Goal: Task Accomplishment & Management: Complete application form

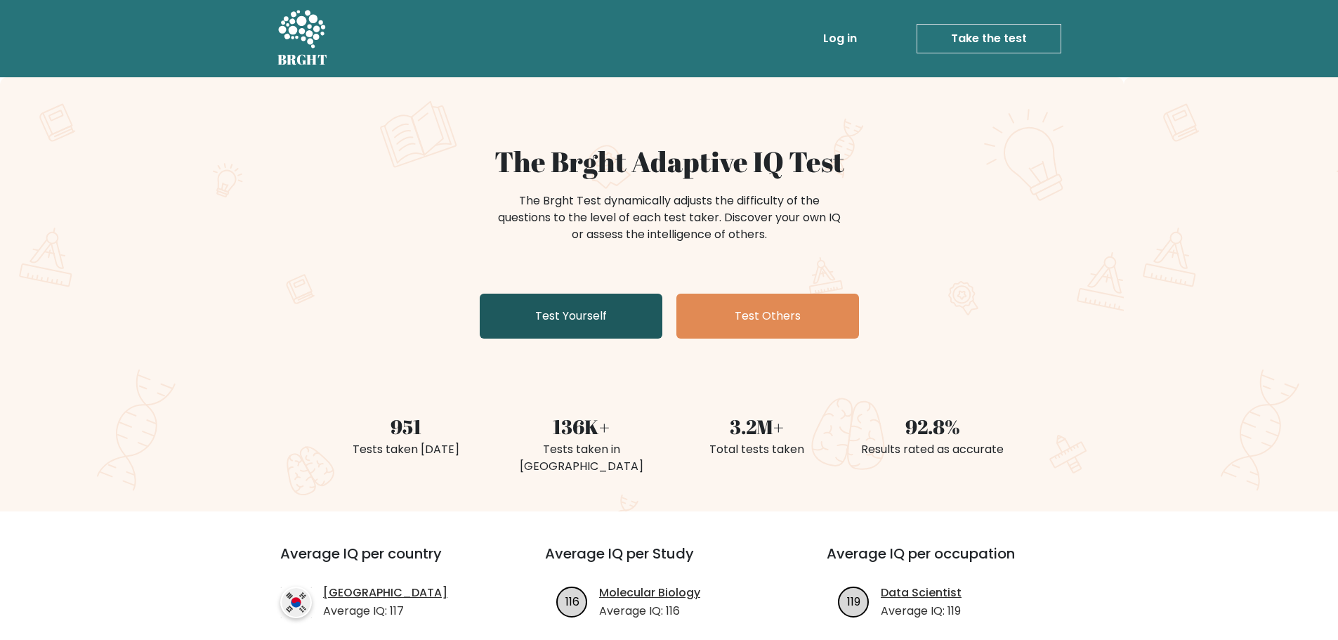
click at [523, 310] on link "Test Yourself" at bounding box center [571, 316] width 183 height 45
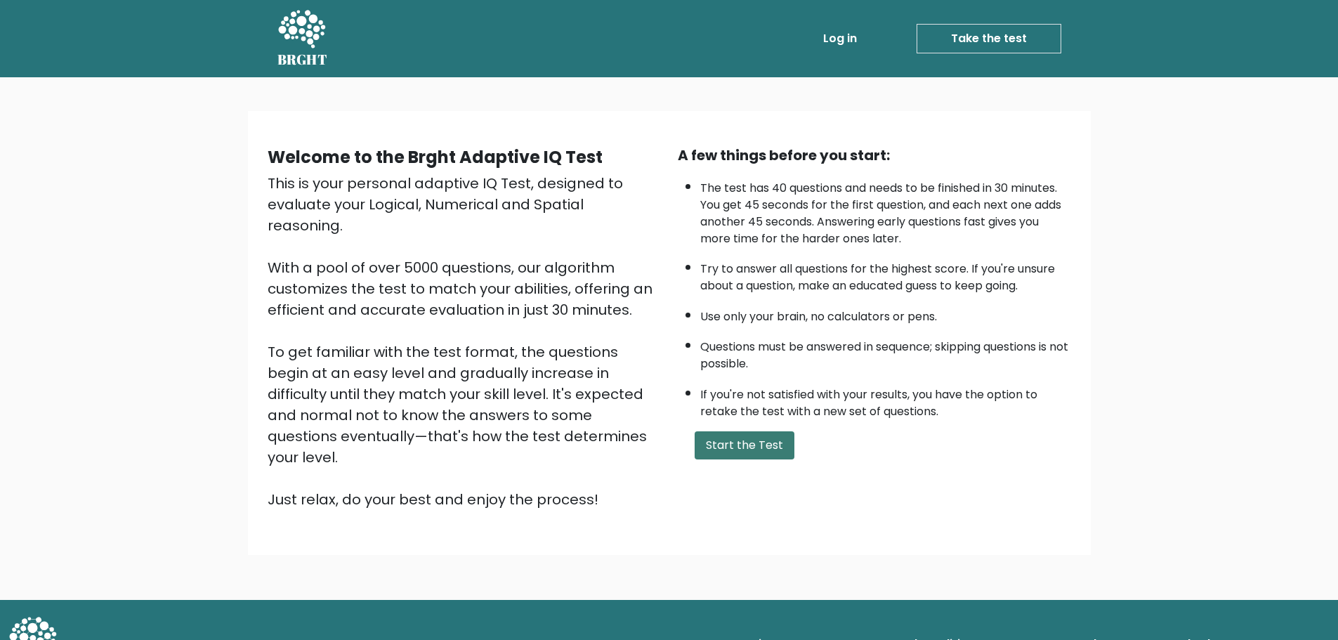
click at [729, 449] on button "Start the Test" at bounding box center [744, 445] width 100 height 28
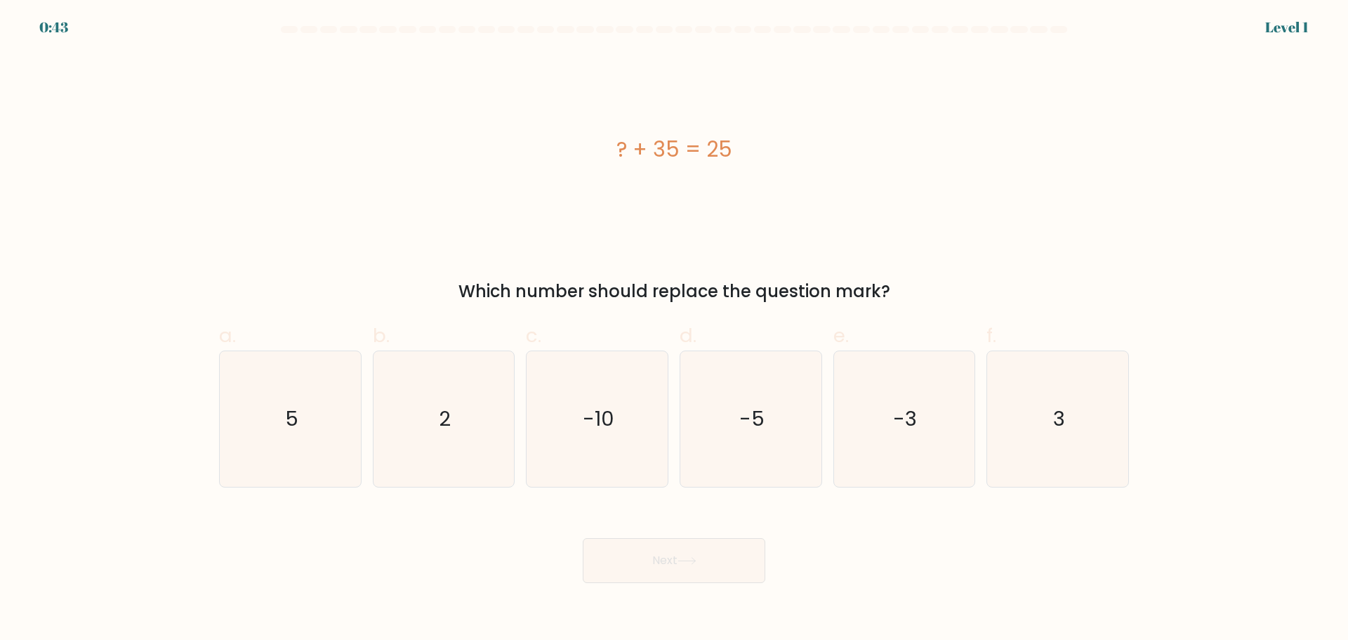
drag, startPoint x: 599, startPoint y: 140, endPoint x: 770, endPoint y: 149, distance: 170.9
click at [767, 149] on div "? + 35 = 25" at bounding box center [674, 149] width 910 height 32
click at [774, 149] on div "? + 35 = 25" at bounding box center [674, 149] width 910 height 32
click at [604, 404] on icon "-10" at bounding box center [597, 419] width 136 height 136
click at [674, 329] on input "c. -10" at bounding box center [674, 324] width 1 height 9
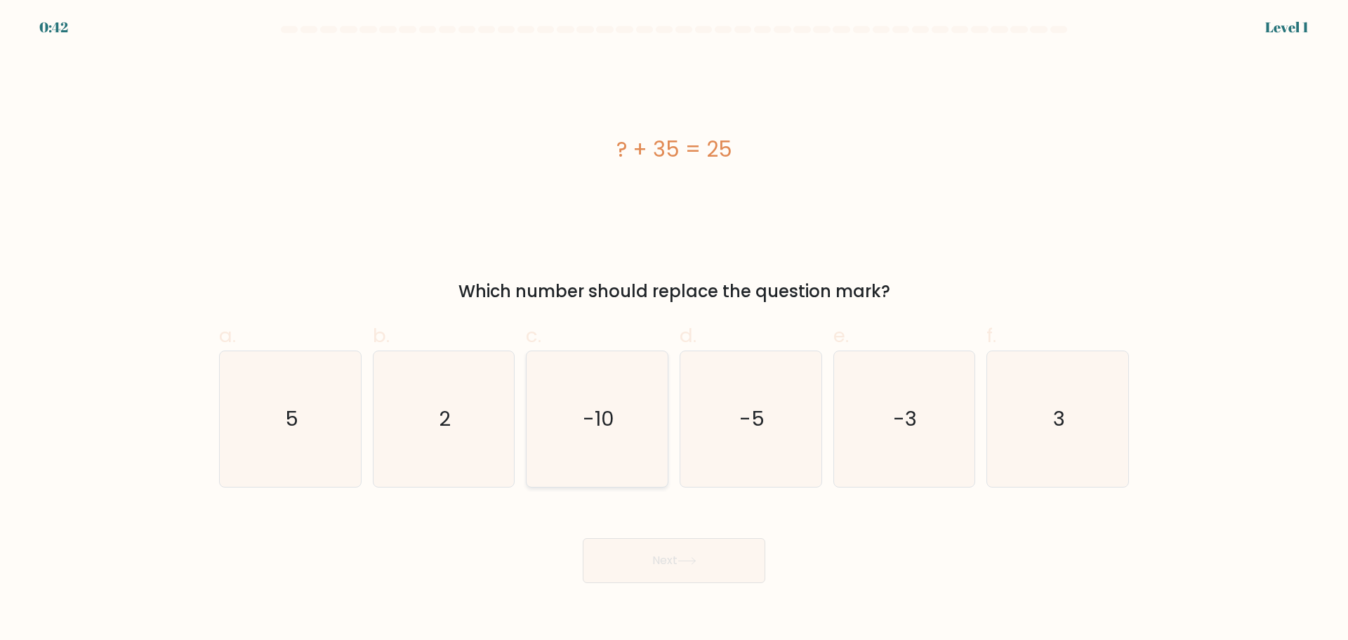
radio input "true"
click at [641, 571] on button "Next" at bounding box center [674, 560] width 183 height 45
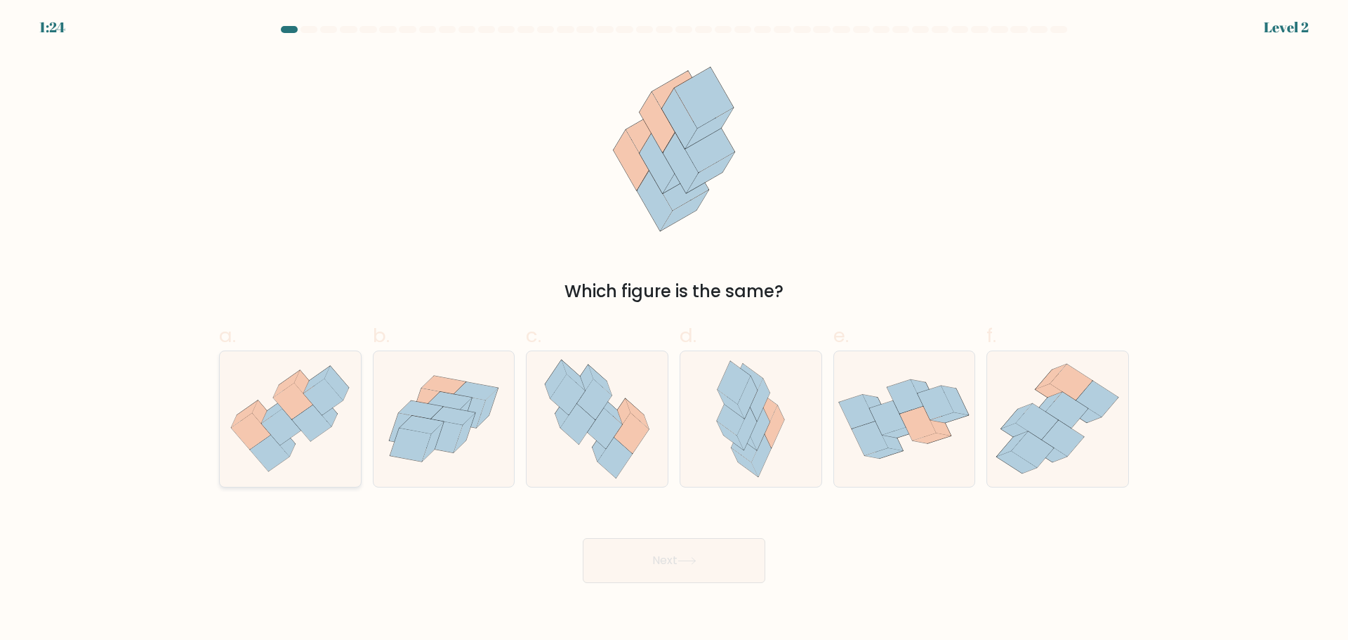
click at [305, 453] on icon at bounding box center [290, 418] width 141 height 121
click at [674, 329] on input "a." at bounding box center [674, 324] width 1 height 9
radio input "true"
click at [650, 564] on button "Next" at bounding box center [674, 560] width 183 height 45
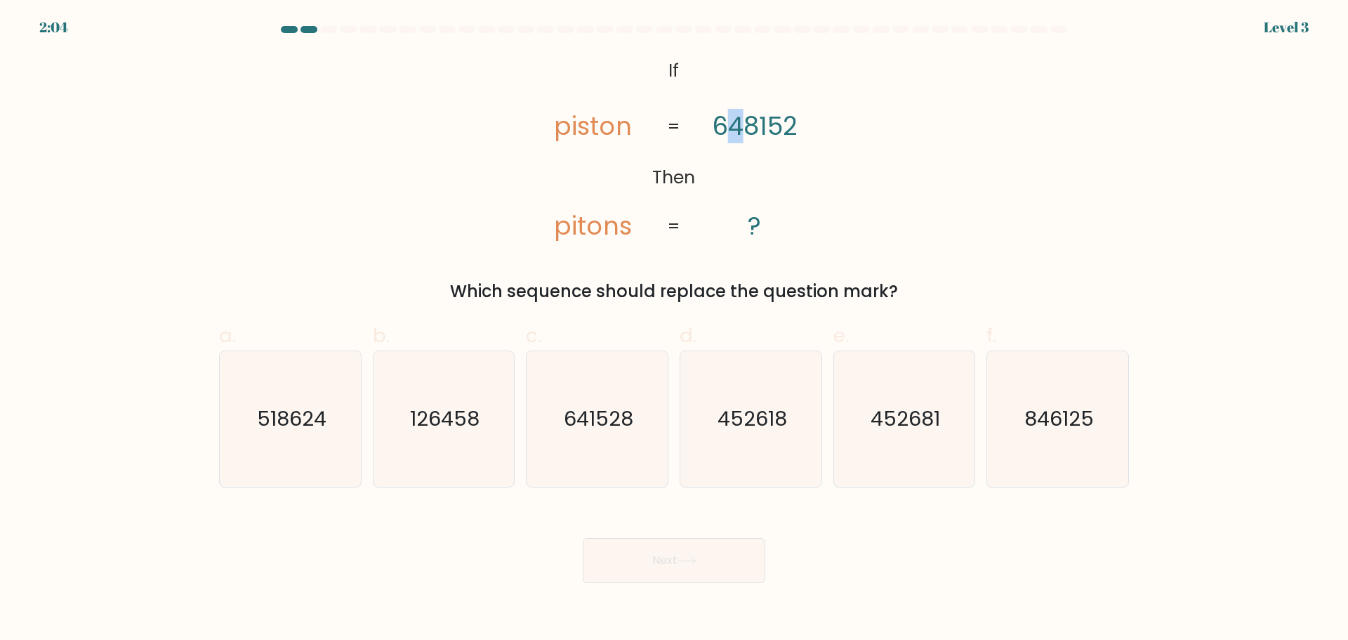
drag, startPoint x: 734, startPoint y: 126, endPoint x: 742, endPoint y: 127, distance: 8.5
click at [742, 127] on tspan "648152" at bounding box center [755, 127] width 86 height 34
click at [741, 127] on tspan "648152" at bounding box center [755, 127] width 86 height 34
click at [574, 445] on icon "641528" at bounding box center [597, 419] width 136 height 136
click at [674, 329] on input "c. 641528" at bounding box center [674, 324] width 1 height 9
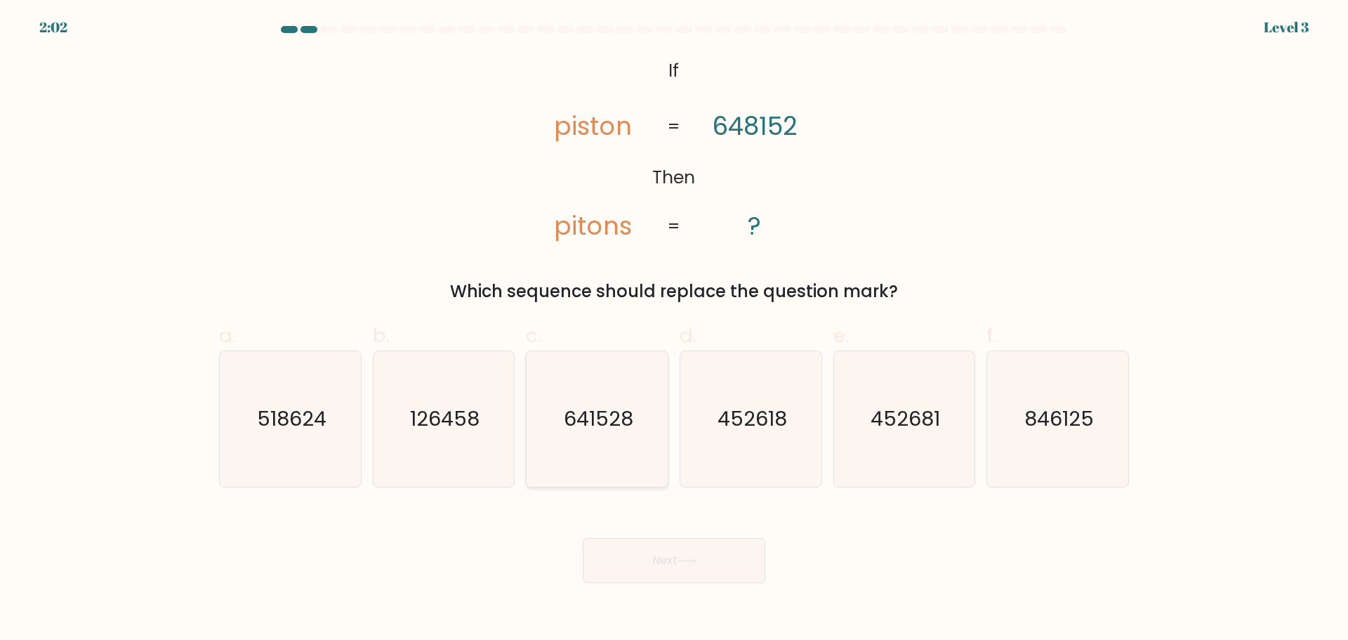
radio input "true"
drag, startPoint x: 720, startPoint y: 125, endPoint x: 742, endPoint y: 122, distance: 22.6
click at [742, 122] on tspan "648152" at bounding box center [755, 127] width 86 height 34
click at [768, 122] on tspan "648152" at bounding box center [755, 127] width 86 height 34
click at [637, 560] on button "Next" at bounding box center [674, 560] width 183 height 45
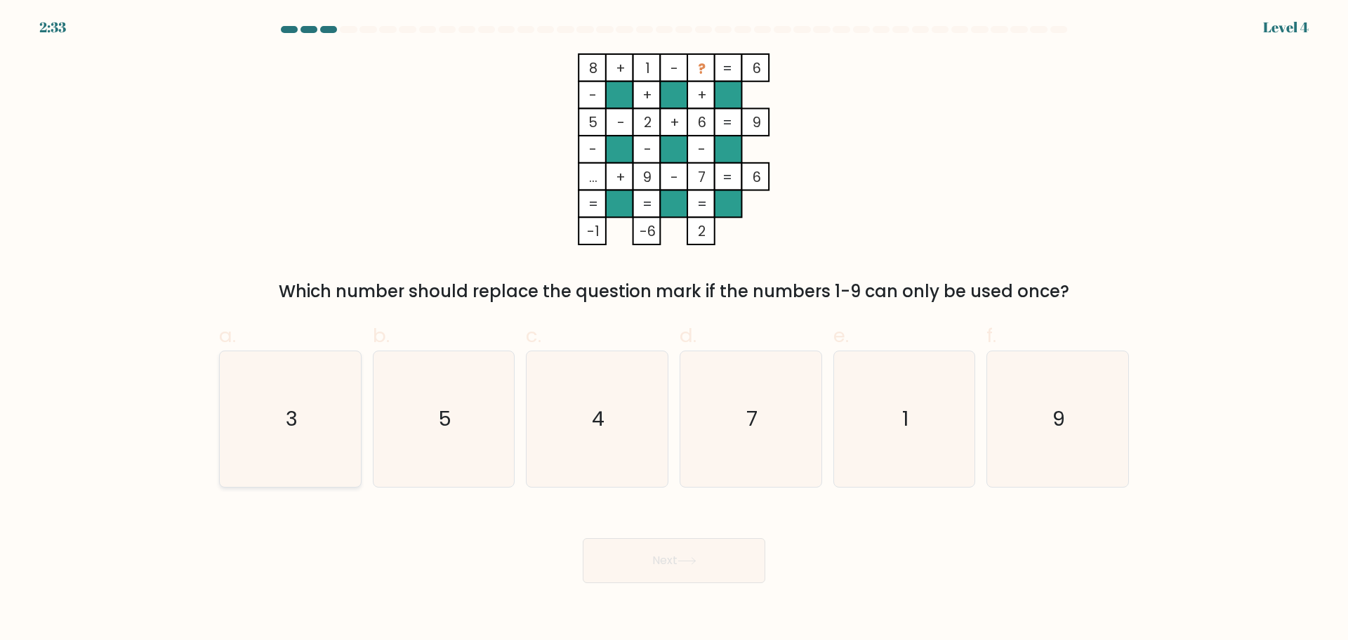
click at [304, 404] on icon "3" at bounding box center [291, 419] width 136 height 136
click at [674, 329] on input "a. 3" at bounding box center [674, 324] width 1 height 9
radio input "true"
click at [658, 563] on button "Next" at bounding box center [674, 560] width 183 height 45
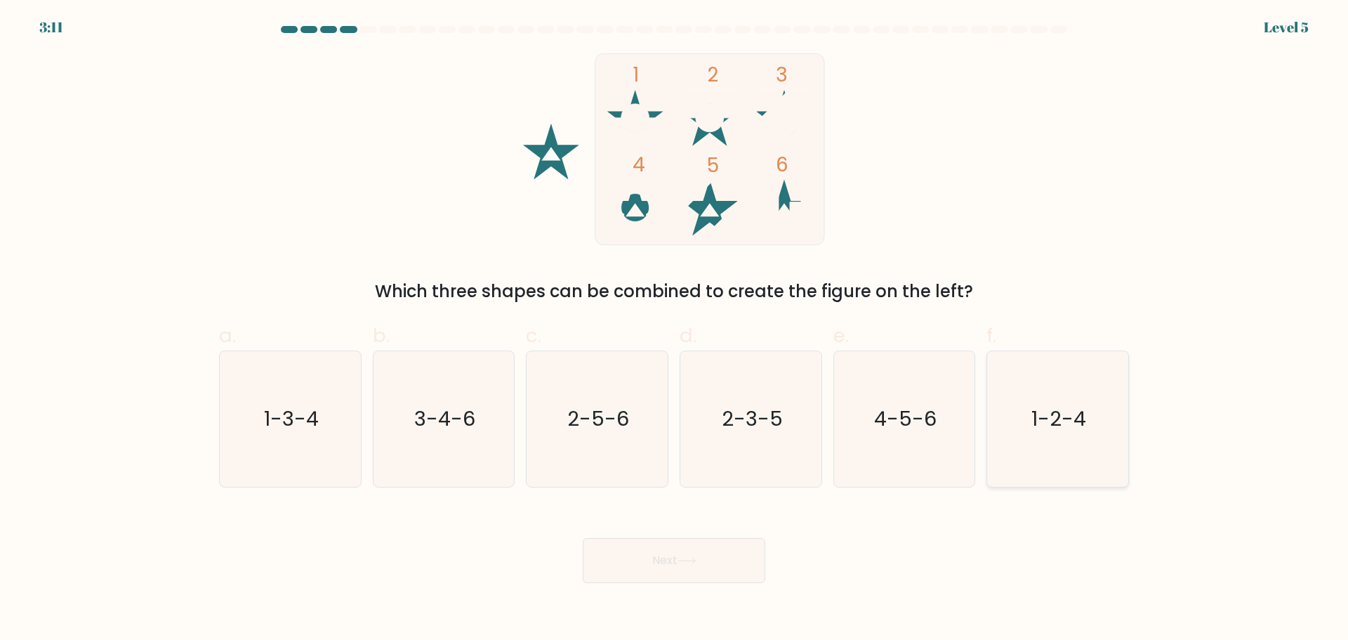
click at [1046, 430] on text "1-2-4" at bounding box center [1059, 418] width 55 height 28
click at [675, 329] on input "f. 1-2-4" at bounding box center [674, 324] width 1 height 9
radio input "true"
click at [704, 566] on button "Next" at bounding box center [674, 560] width 183 height 45
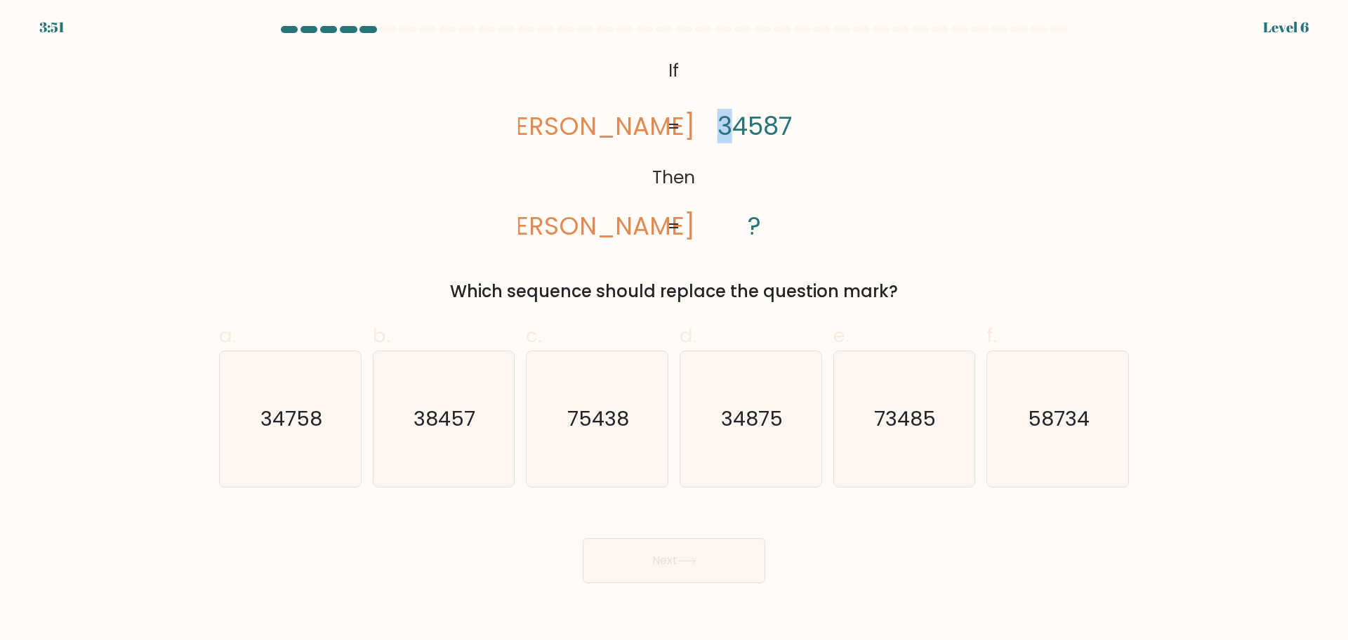
drag, startPoint x: 724, startPoint y: 124, endPoint x: 764, endPoint y: 124, distance: 40.0
click at [733, 124] on tspan "34587" at bounding box center [755, 127] width 74 height 34
click at [808, 130] on icon "@import url('[URL][DOMAIN_NAME]); If Then [PERSON_NAME] [PERSON_NAME] 34587 ? =…" at bounding box center [674, 149] width 312 height 192
click at [427, 440] on icon "38457" at bounding box center [444, 419] width 136 height 136
click at [674, 329] on input "b. 38457" at bounding box center [674, 324] width 1 height 9
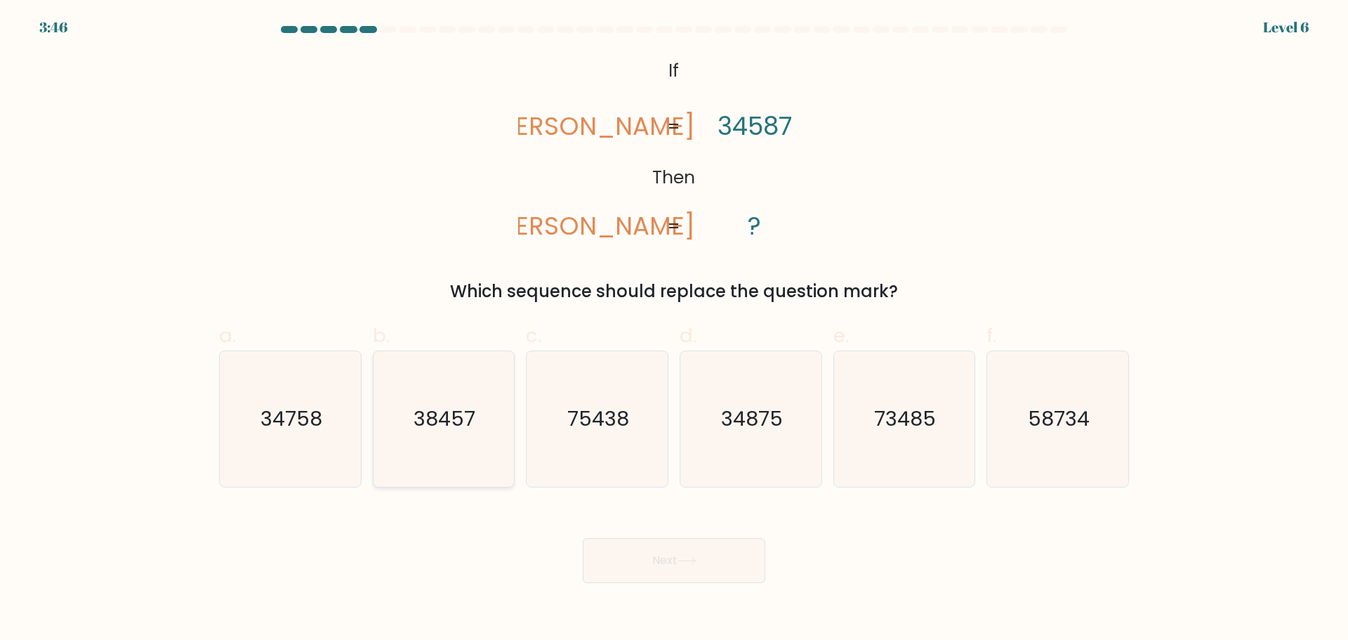
radio input "true"
click at [635, 557] on button "Next" at bounding box center [674, 560] width 183 height 45
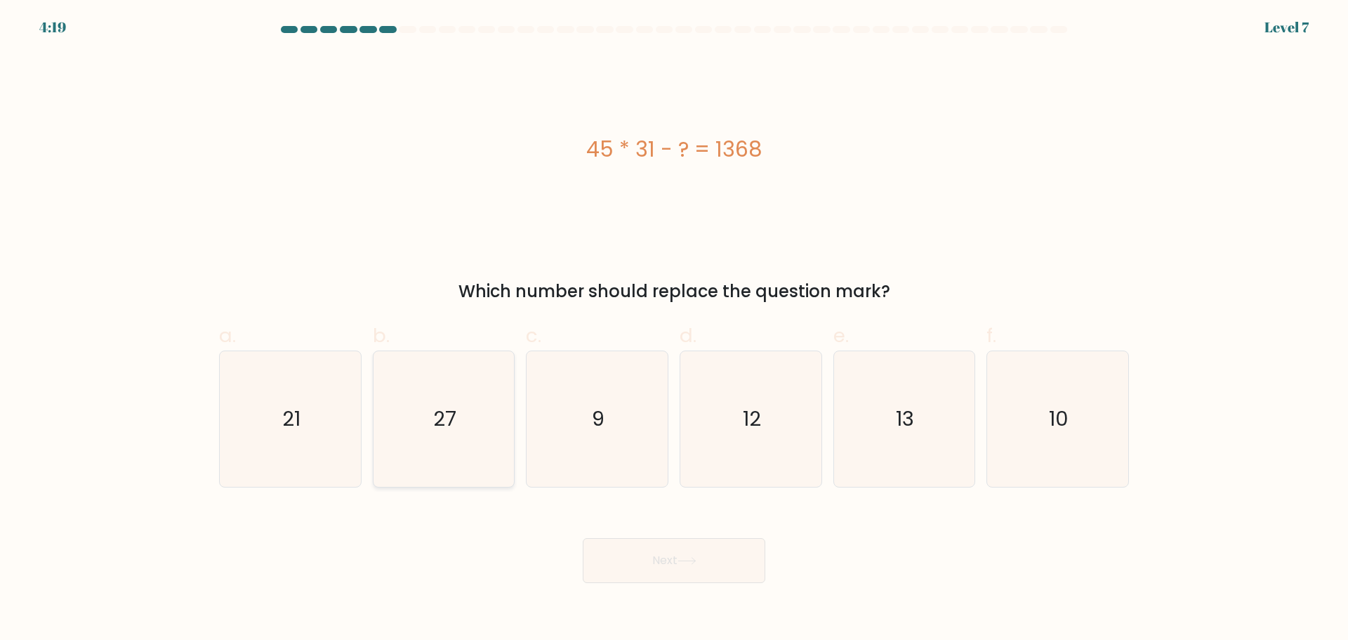
drag, startPoint x: 461, startPoint y: 408, endPoint x: 501, endPoint y: 424, distance: 43.2
click at [460, 409] on icon "27" at bounding box center [444, 419] width 136 height 136
click at [674, 329] on input "b. 27" at bounding box center [674, 324] width 1 height 9
radio input "true"
click at [652, 551] on button "Next" at bounding box center [674, 560] width 183 height 45
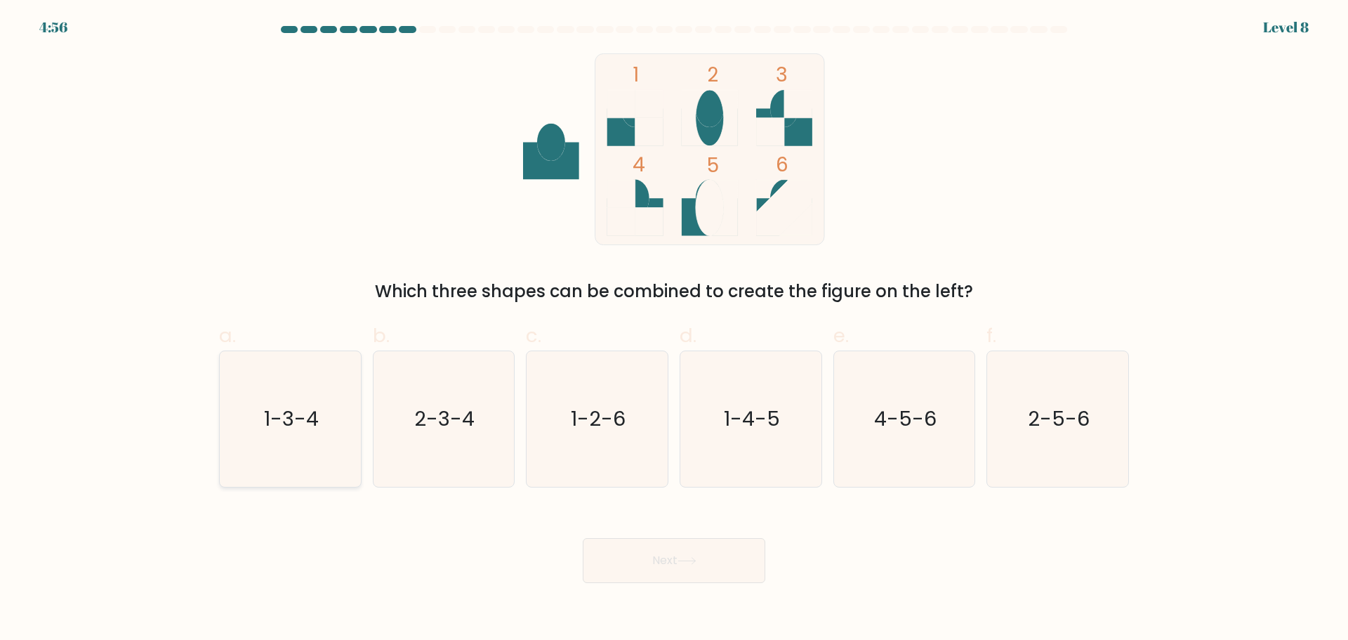
click at [292, 422] on text "1-3-4" at bounding box center [291, 418] width 55 height 28
click at [674, 329] on input "a. 1-3-4" at bounding box center [674, 324] width 1 height 9
radio input "true"
click at [651, 547] on button "Next" at bounding box center [674, 560] width 183 height 45
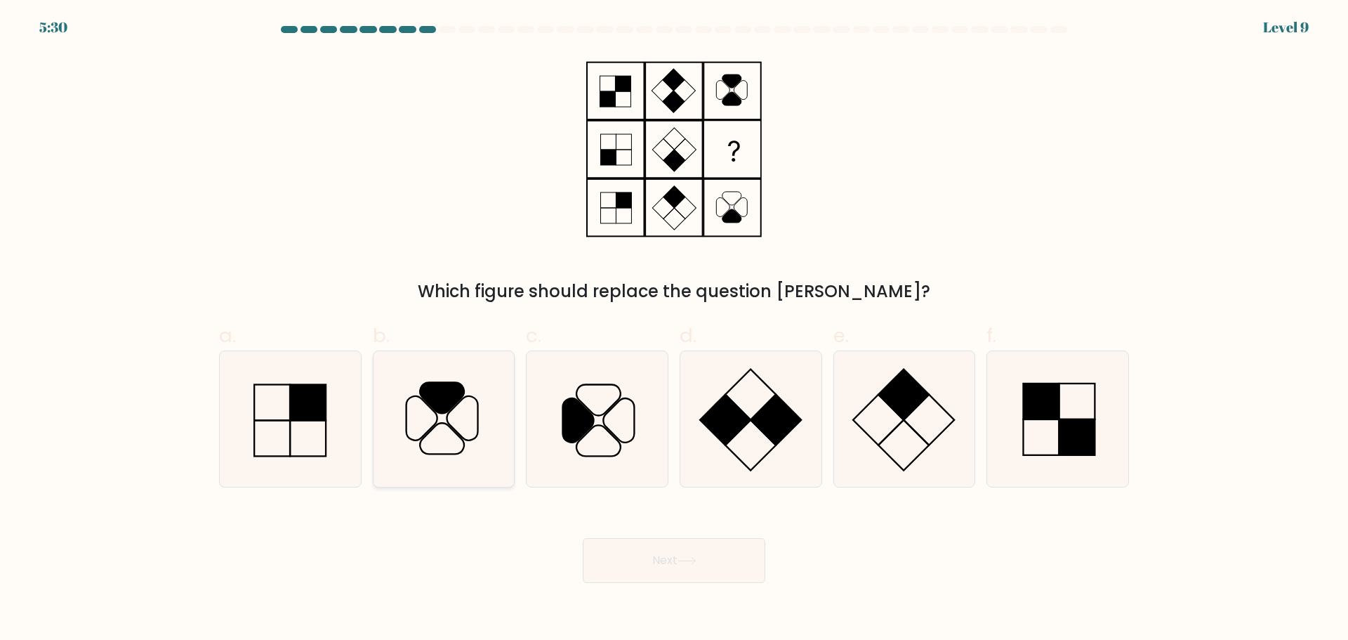
click at [374, 415] on div at bounding box center [444, 418] width 143 height 137
click at [674, 329] on input "b." at bounding box center [674, 324] width 1 height 9
radio input "true"
click at [661, 572] on button "Next" at bounding box center [674, 560] width 183 height 45
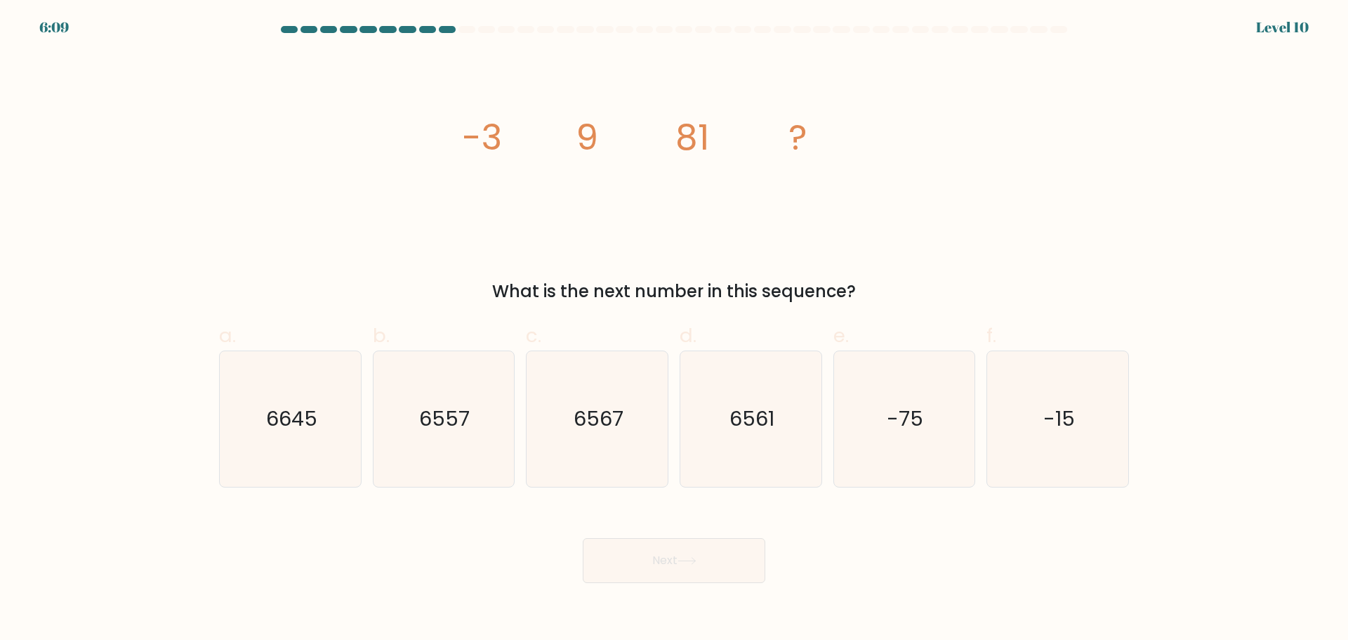
drag, startPoint x: 428, startPoint y: 121, endPoint x: 617, endPoint y: 127, distance: 188.3
click at [594, 126] on div "image/svg+xml -3 9 81 ? What is the next number in this sequence?" at bounding box center [674, 178] width 927 height 251
click at [617, 127] on icon "image/svg+xml -3 9 81 ?" at bounding box center [673, 149] width 421 height 192
drag, startPoint x: 456, startPoint y: 150, endPoint x: 584, endPoint y: 138, distance: 128.4
click at [508, 147] on div "image/svg+xml -3 9 81 ? What is the next number in this sequence?" at bounding box center [674, 178] width 927 height 251
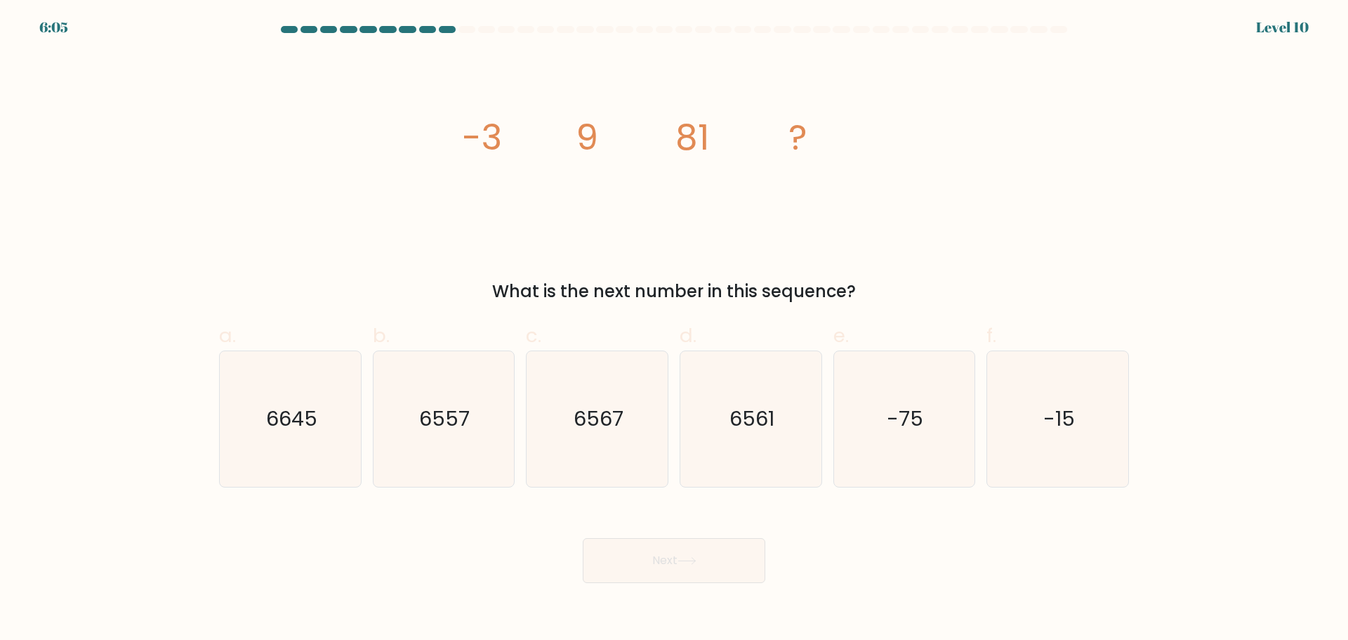
click at [584, 138] on tspan "9" at bounding box center [587, 137] width 22 height 50
drag, startPoint x: 675, startPoint y: 135, endPoint x: 730, endPoint y: 138, distance: 54.1
click at [730, 138] on icon "image/svg+xml -3 9 81 ?" at bounding box center [673, 149] width 421 height 192
drag, startPoint x: 701, startPoint y: 126, endPoint x: 676, endPoint y: 130, distance: 25.5
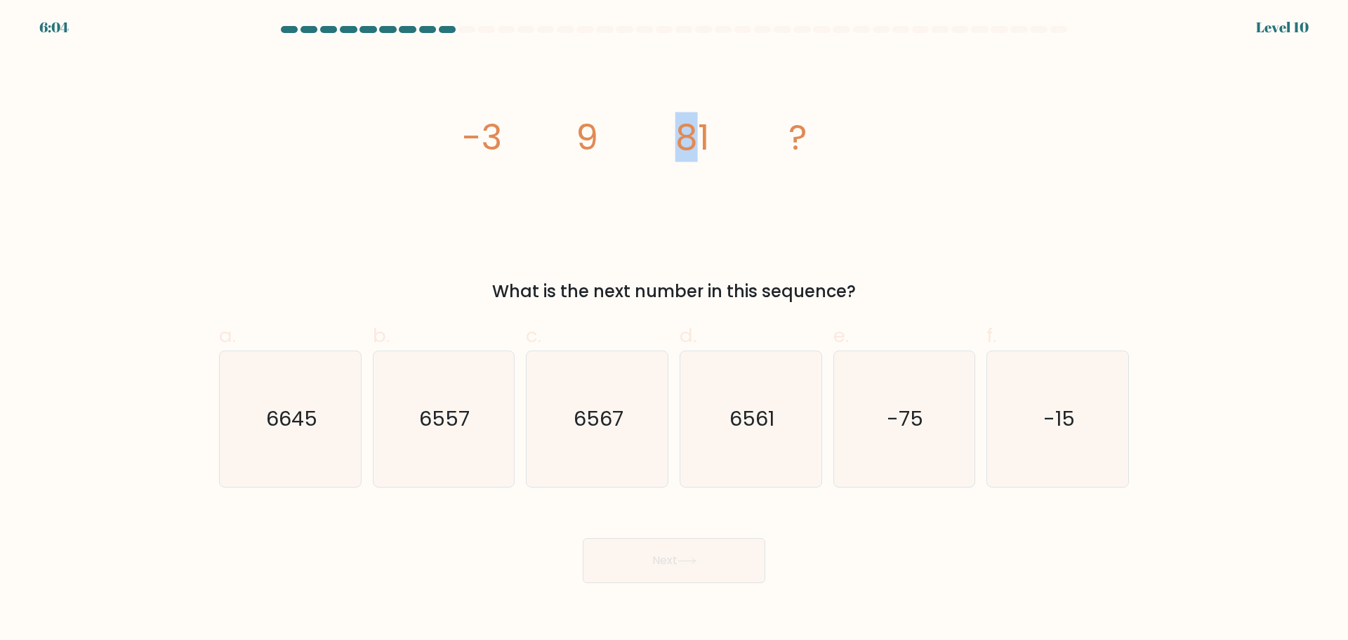
click at [676, 130] on tspan "81" at bounding box center [692, 137] width 34 height 50
click at [764, 463] on icon "6561" at bounding box center [751, 419] width 136 height 136
click at [675, 329] on input "d. 6561" at bounding box center [674, 324] width 1 height 9
radio input "true"
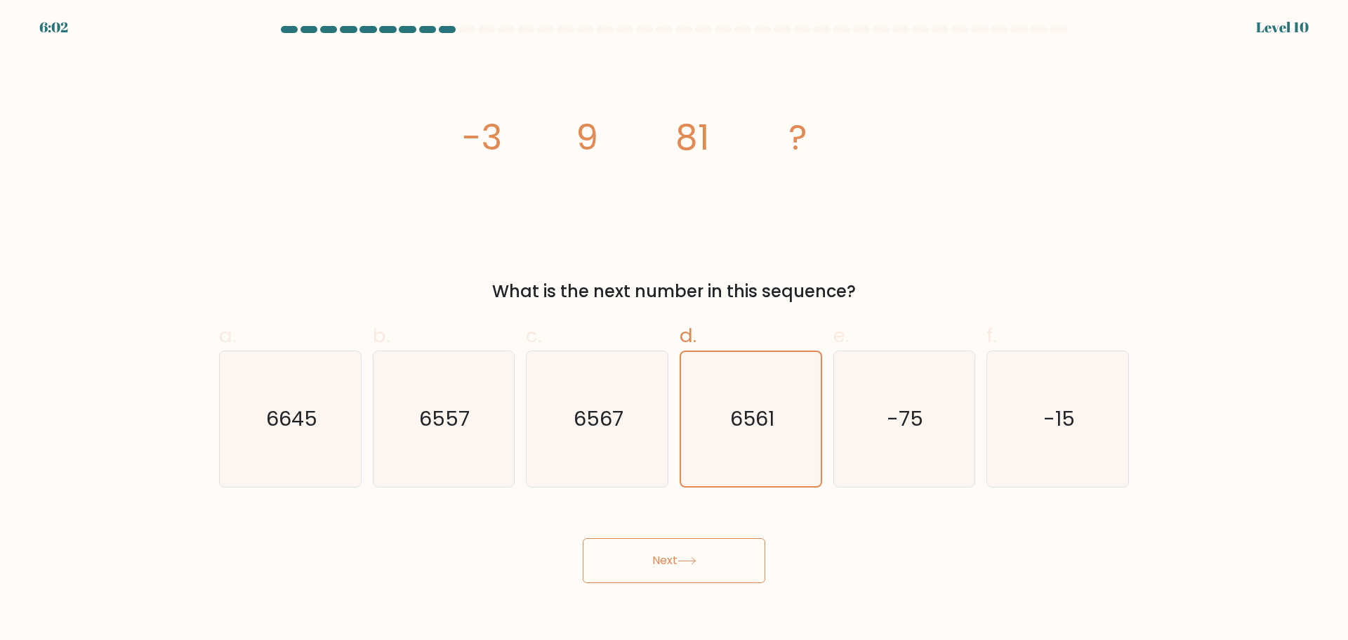
click at [695, 560] on icon at bounding box center [686, 561] width 17 height 6
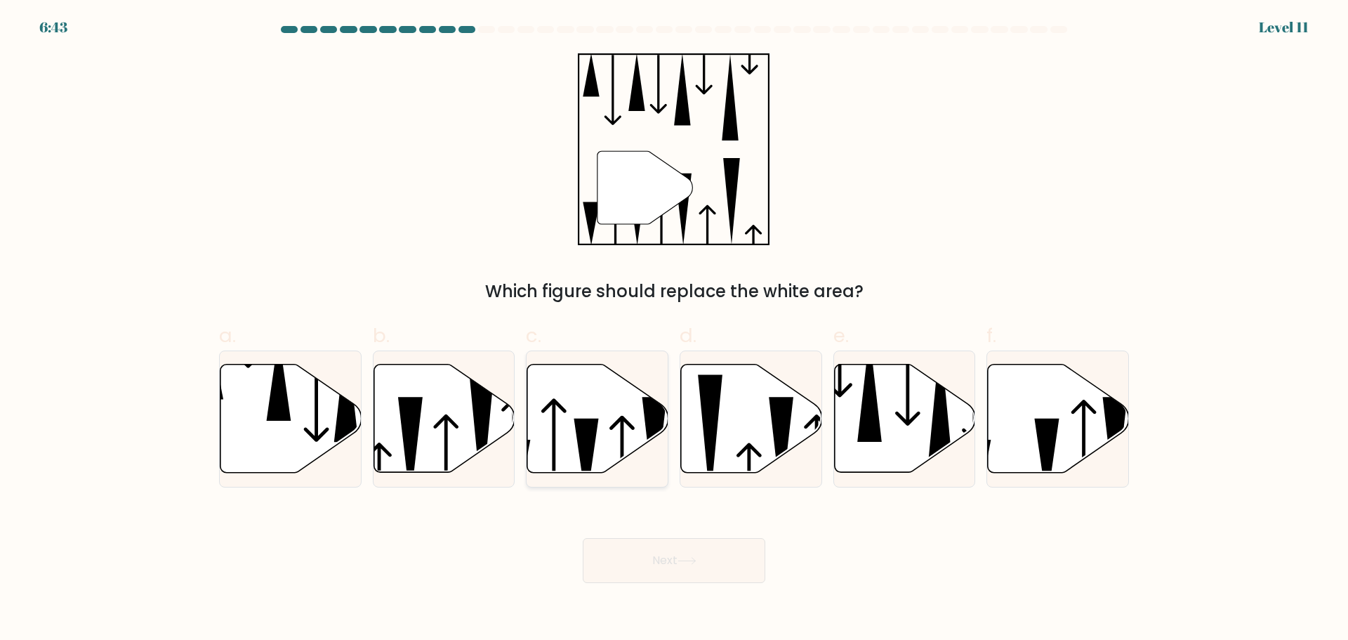
click at [610, 451] on icon at bounding box center [597, 418] width 141 height 108
click at [674, 329] on input "c." at bounding box center [674, 324] width 1 height 9
radio input "true"
click at [619, 563] on button "Next" at bounding box center [674, 560] width 183 height 45
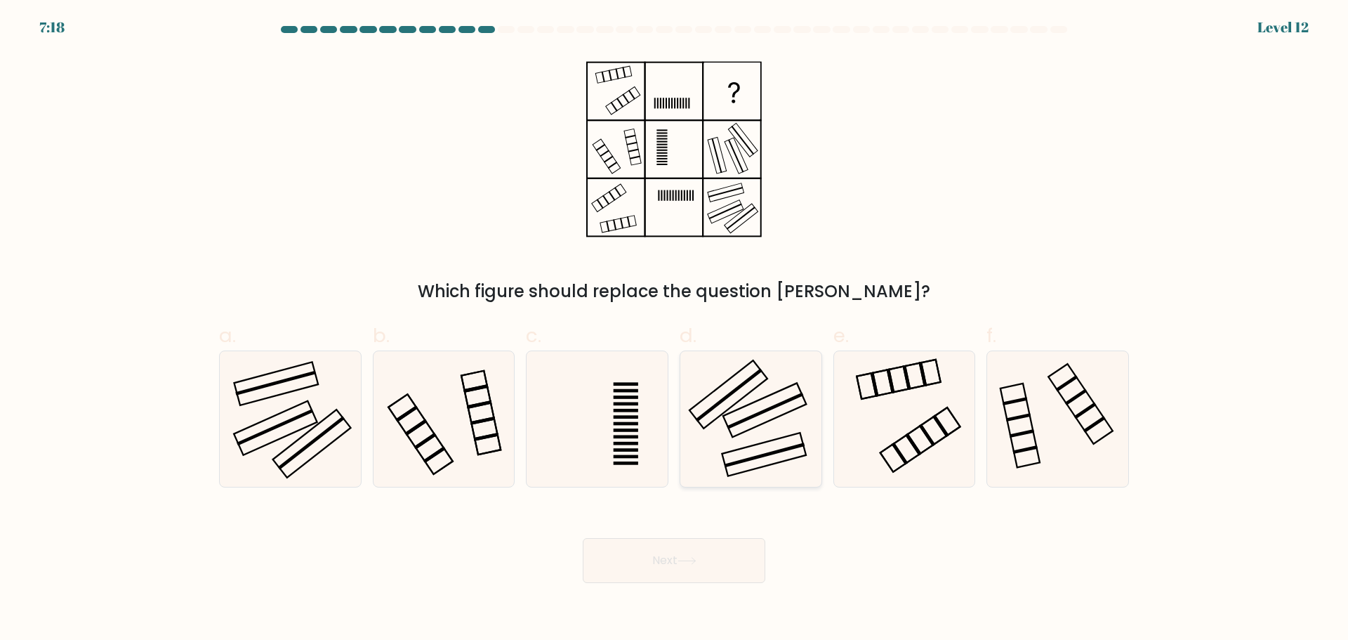
click at [746, 423] on icon at bounding box center [751, 419] width 136 height 136
click at [675, 329] on input "d." at bounding box center [674, 324] width 1 height 9
radio input "true"
click at [683, 563] on icon at bounding box center [687, 561] width 19 height 8
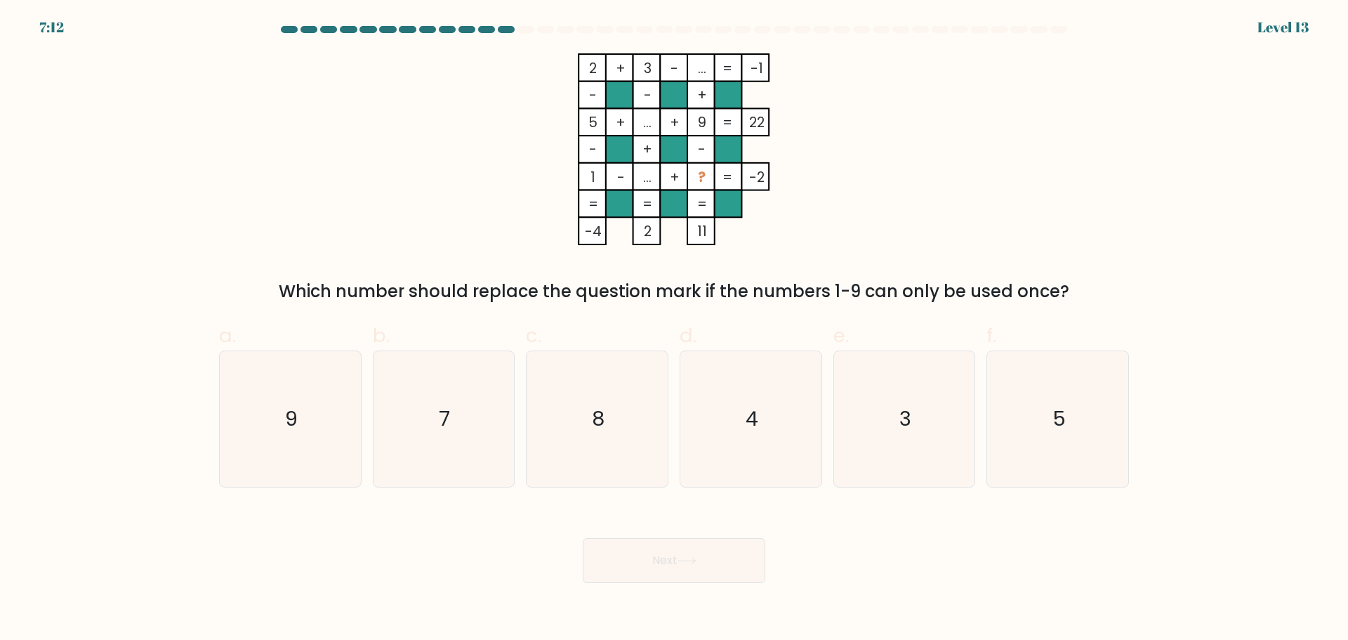
click at [706, 71] on tspan "..." at bounding box center [702, 69] width 8 height 20
drag, startPoint x: 758, startPoint y: 430, endPoint x: 751, endPoint y: 499, distance: 69.2
click at [758, 430] on text "4" at bounding box center [752, 418] width 13 height 28
click at [675, 329] on input "d. 4" at bounding box center [674, 324] width 1 height 9
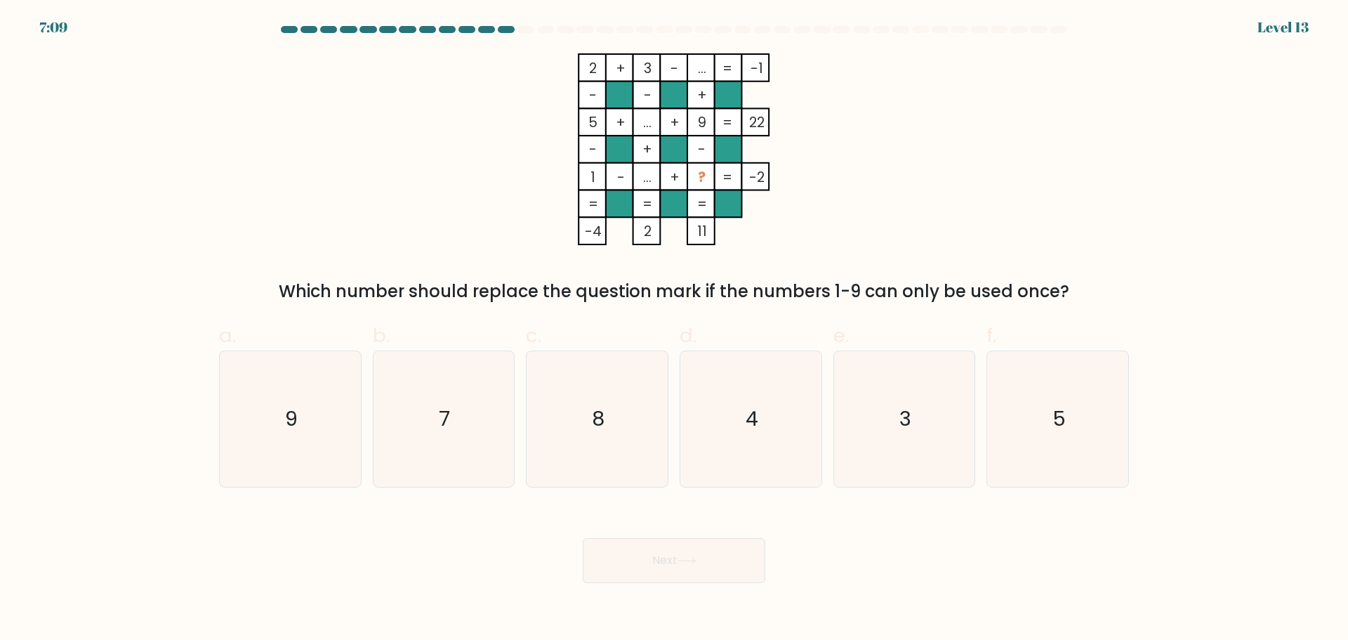
radio input "true"
click at [712, 553] on button "Next" at bounding box center [674, 560] width 183 height 45
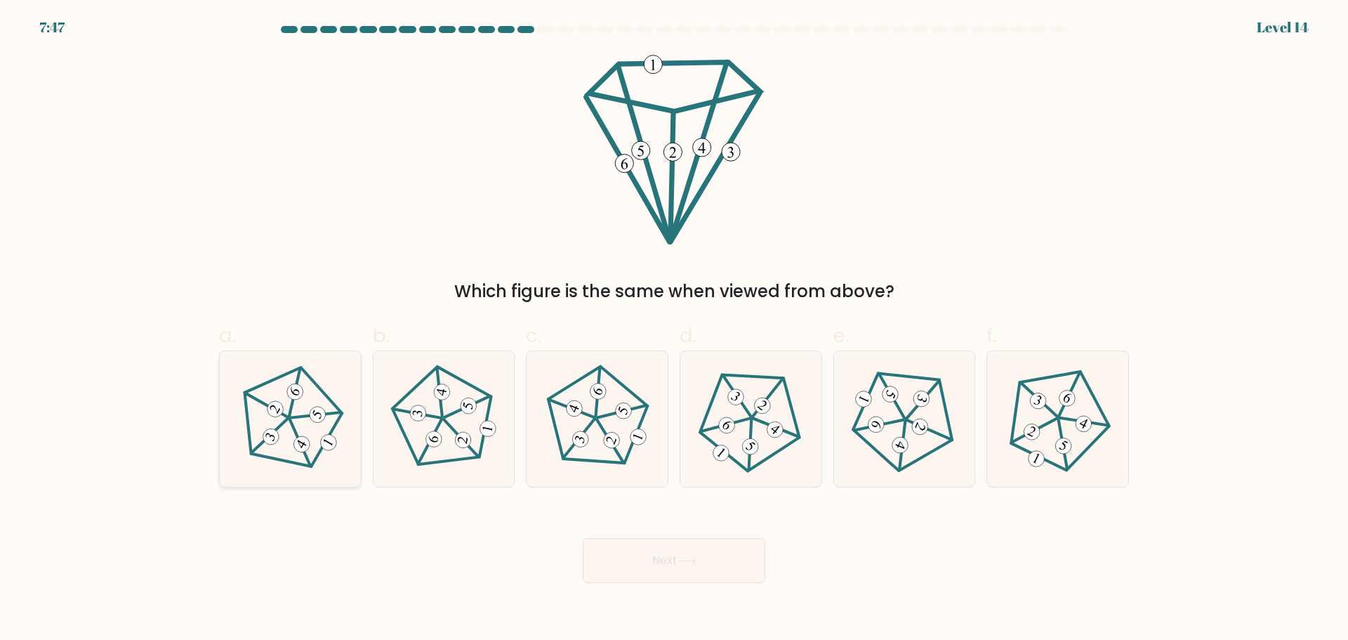
click at [307, 459] on 548 at bounding box center [300, 442] width 51 height 47
click at [674, 329] on input "a." at bounding box center [674, 324] width 1 height 9
radio input "true"
click at [692, 563] on icon at bounding box center [687, 561] width 19 height 8
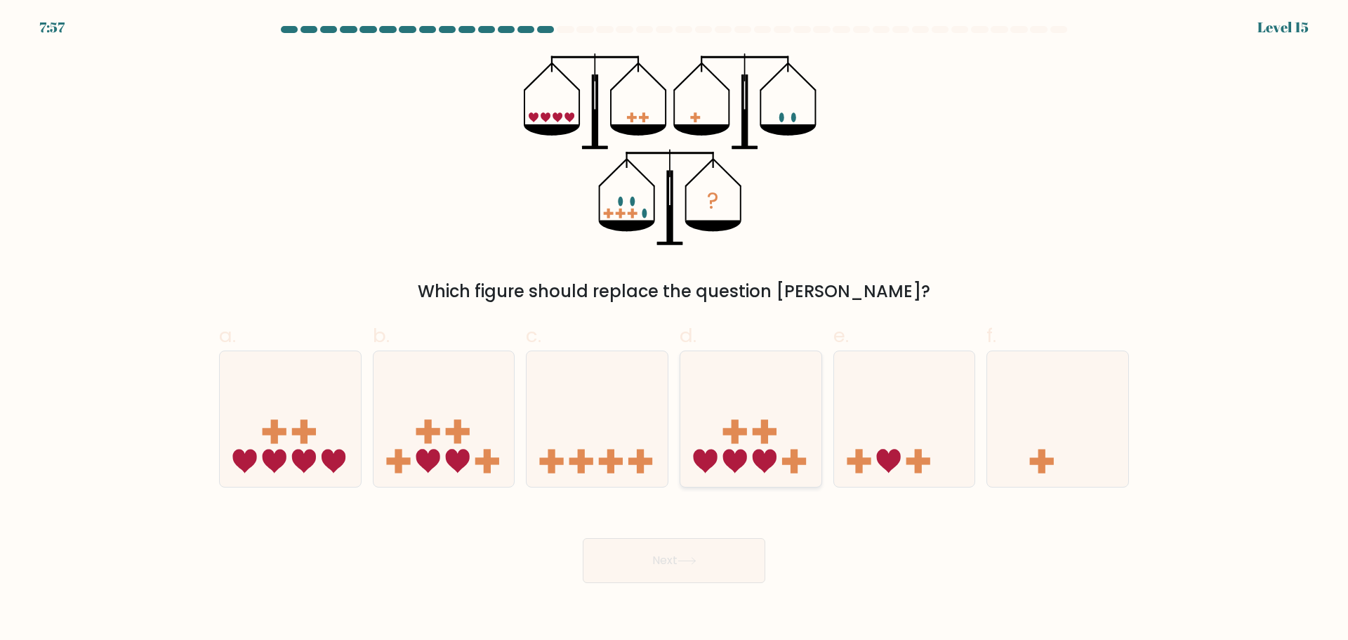
click at [756, 449] on icon at bounding box center [750, 418] width 141 height 117
click at [675, 329] on input "d." at bounding box center [674, 324] width 1 height 9
radio input "true"
click at [716, 567] on button "Next" at bounding box center [674, 560] width 183 height 45
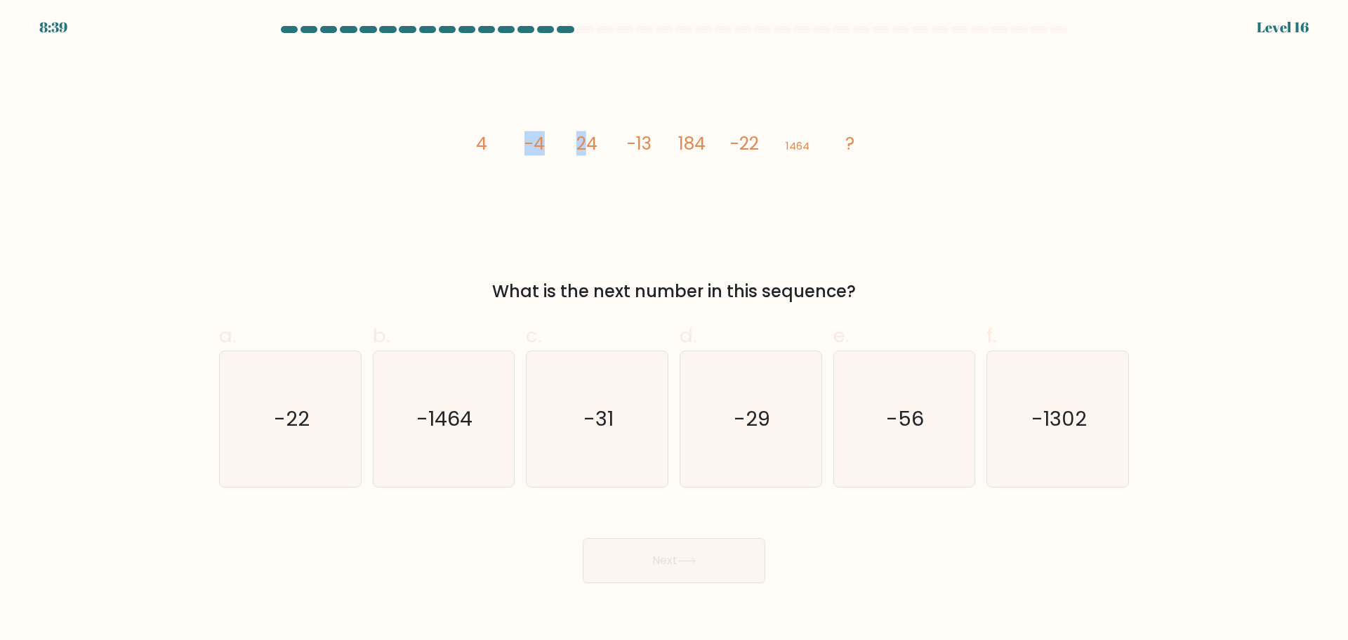
drag, startPoint x: 500, startPoint y: 138, endPoint x: 585, endPoint y: 143, distance: 85.1
click at [585, 143] on icon "image/svg+xml 4 -4 24 -13 184 -22 1464 ?" at bounding box center [673, 149] width 421 height 192
click at [585, 143] on tspan "24" at bounding box center [586, 143] width 21 height 25
drag, startPoint x: 469, startPoint y: 146, endPoint x: 558, endPoint y: 143, distance: 89.2
click at [541, 143] on icon "image/svg+xml 4 -4 24 -13 184 -22 1464 ?" at bounding box center [673, 149] width 421 height 192
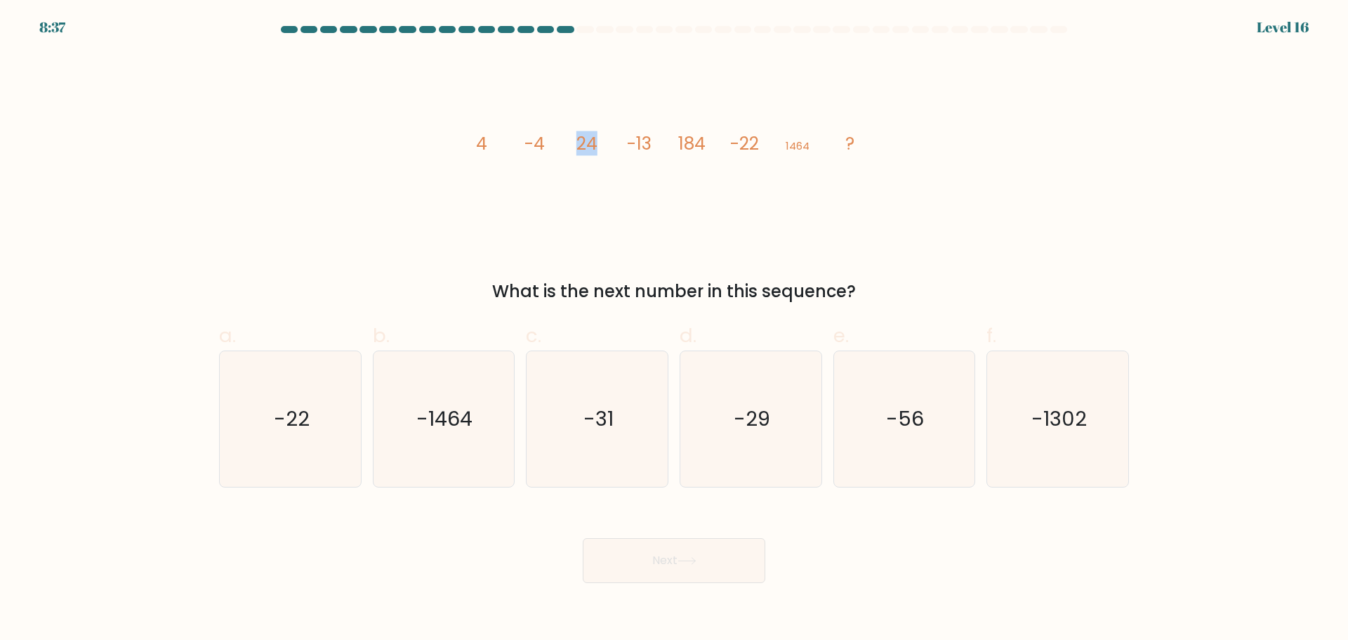
drag, startPoint x: 570, startPoint y: 142, endPoint x: 606, endPoint y: 142, distance: 35.8
click at [602, 142] on icon "image/svg+xml 4 -4 24 -13 184 -22 1464 ?" at bounding box center [673, 149] width 421 height 192
drag, startPoint x: 704, startPoint y: 138, endPoint x: 713, endPoint y: 139, distance: 9.9
click at [713, 139] on icon "image/svg+xml 4 -4 24 -13 184 -22 1464 ?" at bounding box center [673, 149] width 421 height 192
drag, startPoint x: 786, startPoint y: 143, endPoint x: 811, endPoint y: 143, distance: 25.3
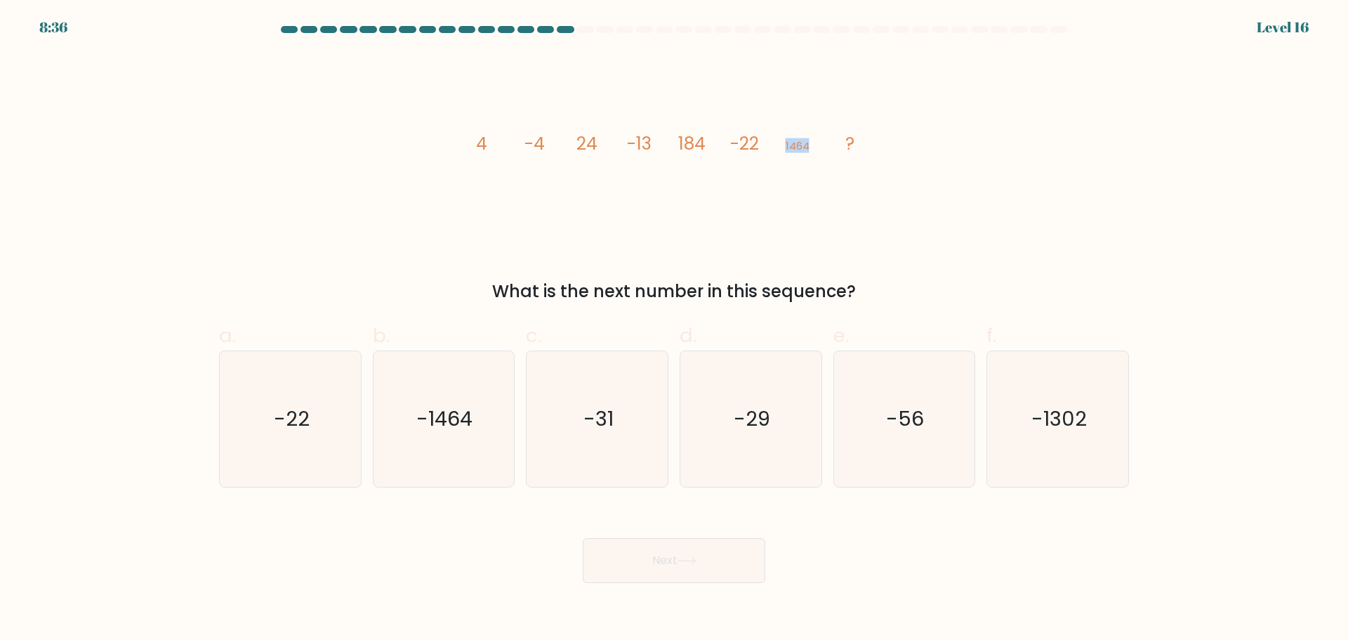
click at [811, 143] on icon "image/svg+xml 4 -4 24 -13 184 -22 1464 ?" at bounding box center [673, 149] width 421 height 192
drag, startPoint x: 536, startPoint y: 140, endPoint x: 551, endPoint y: 140, distance: 14.7
click at [551, 140] on icon "image/svg+xml 4 -4 24 -13 184 -22 1464 ?" at bounding box center [673, 149] width 421 height 192
drag, startPoint x: 628, startPoint y: 144, endPoint x: 652, endPoint y: 144, distance: 24.6
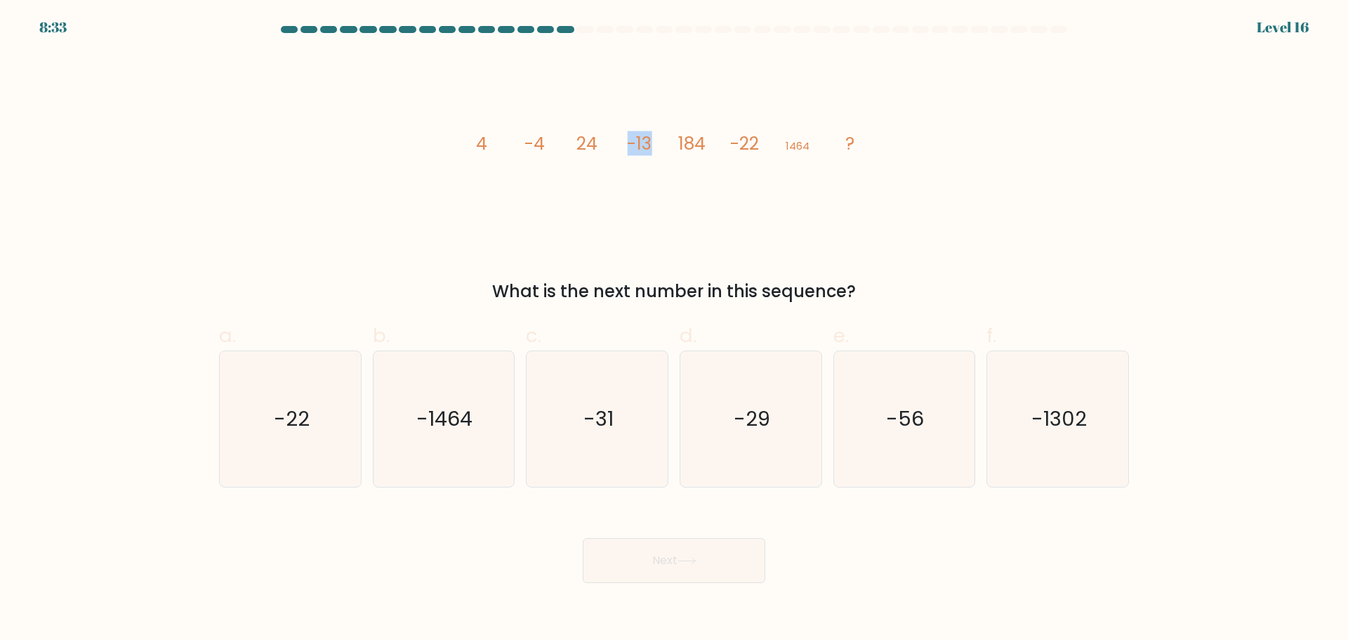
click at [652, 144] on tspan "-13" at bounding box center [640, 143] width 25 height 25
drag, startPoint x: 737, startPoint y: 148, endPoint x: 763, endPoint y: 148, distance: 26.7
click at [763, 148] on icon "image/svg+xml 4 -4 24 -13 184 -22 1464 ?" at bounding box center [673, 149] width 421 height 192
click at [582, 395] on icon "-31" at bounding box center [597, 419] width 136 height 136
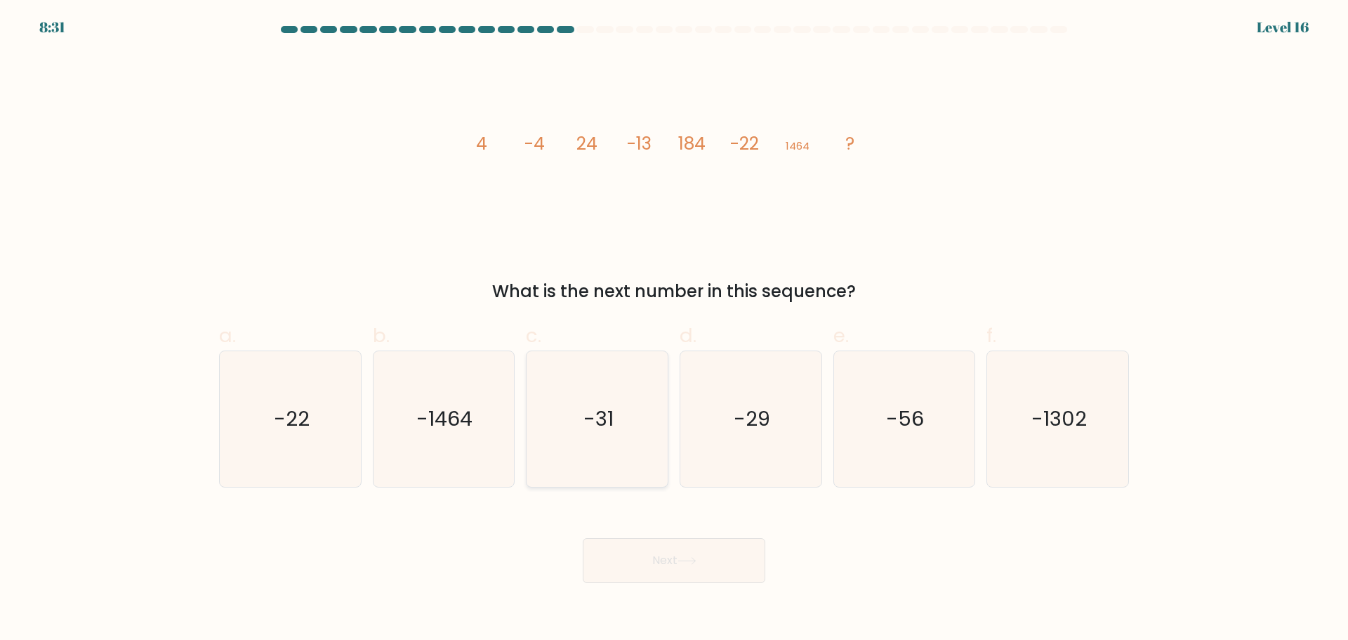
click at [674, 329] on input "c. -31" at bounding box center [674, 324] width 1 height 9
radio input "true"
click at [655, 569] on button "Next" at bounding box center [674, 560] width 183 height 45
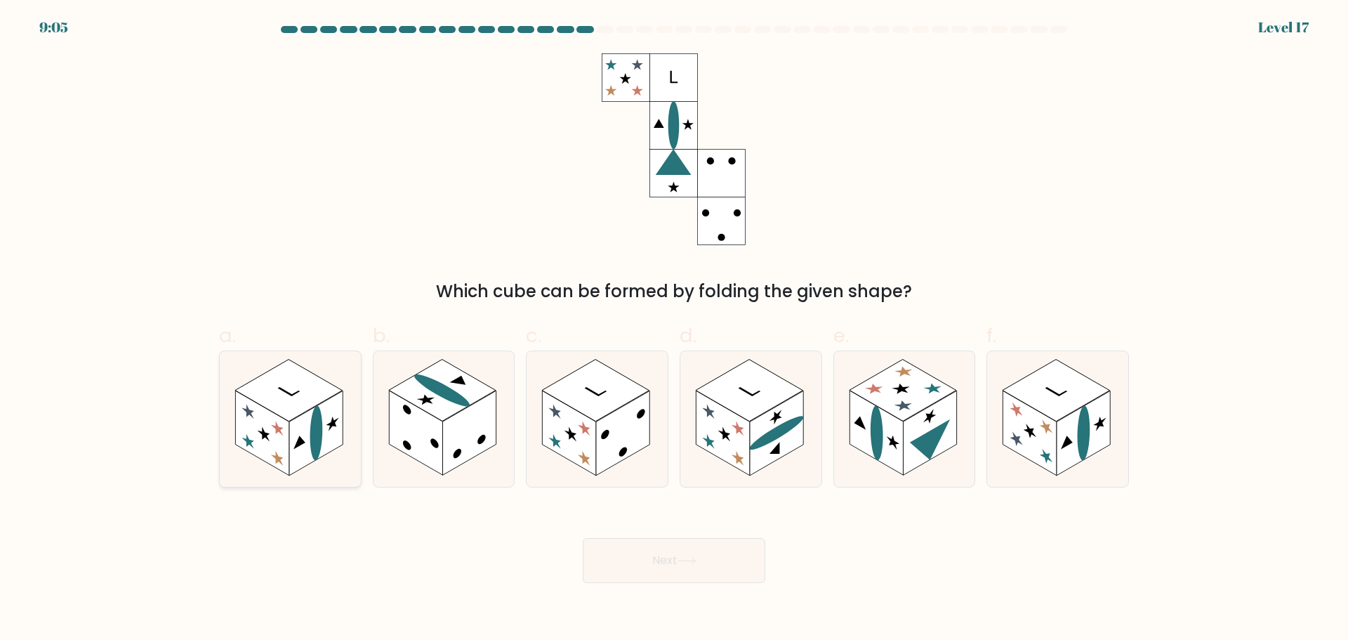
click at [322, 448] on rect at bounding box center [315, 432] width 53 height 85
click at [674, 329] on input "a." at bounding box center [674, 324] width 1 height 9
radio input "true"
click at [641, 570] on button "Next" at bounding box center [674, 560] width 183 height 45
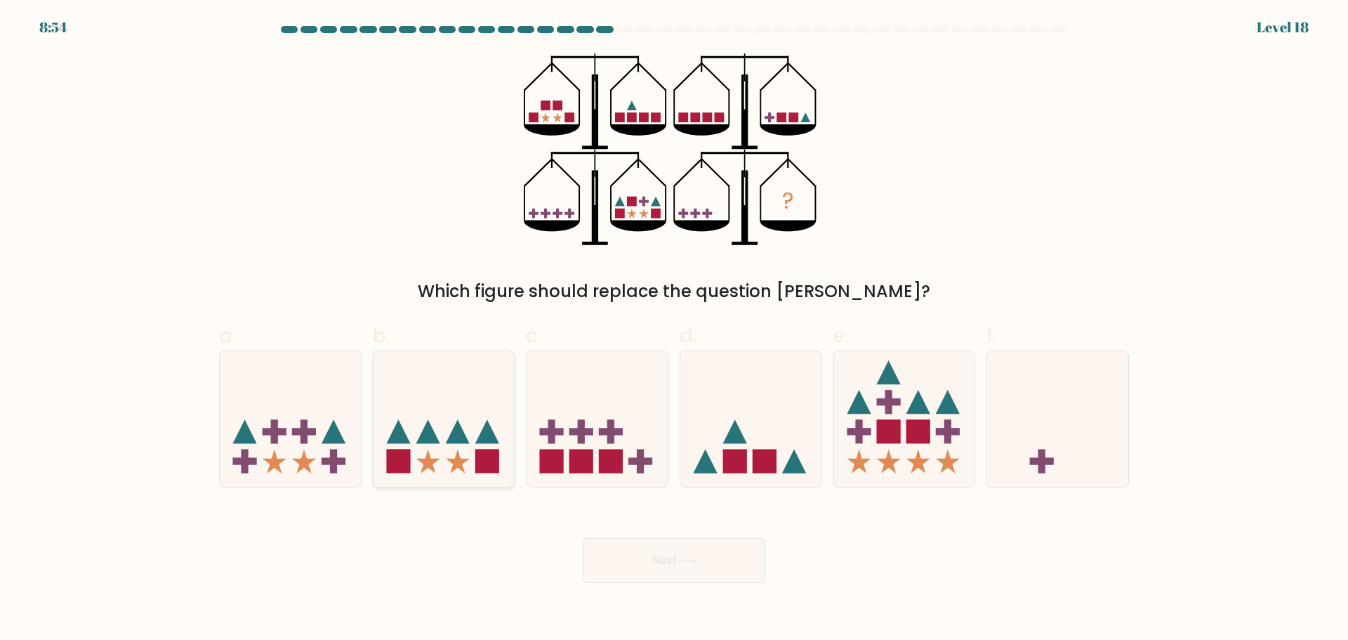
click at [487, 414] on icon at bounding box center [444, 418] width 141 height 117
click at [674, 329] on input "b." at bounding box center [674, 324] width 1 height 9
radio input "true"
drag, startPoint x: 750, startPoint y: 444, endPoint x: 742, endPoint y: 439, distance: 9.2
click at [745, 442] on icon at bounding box center [750, 418] width 141 height 117
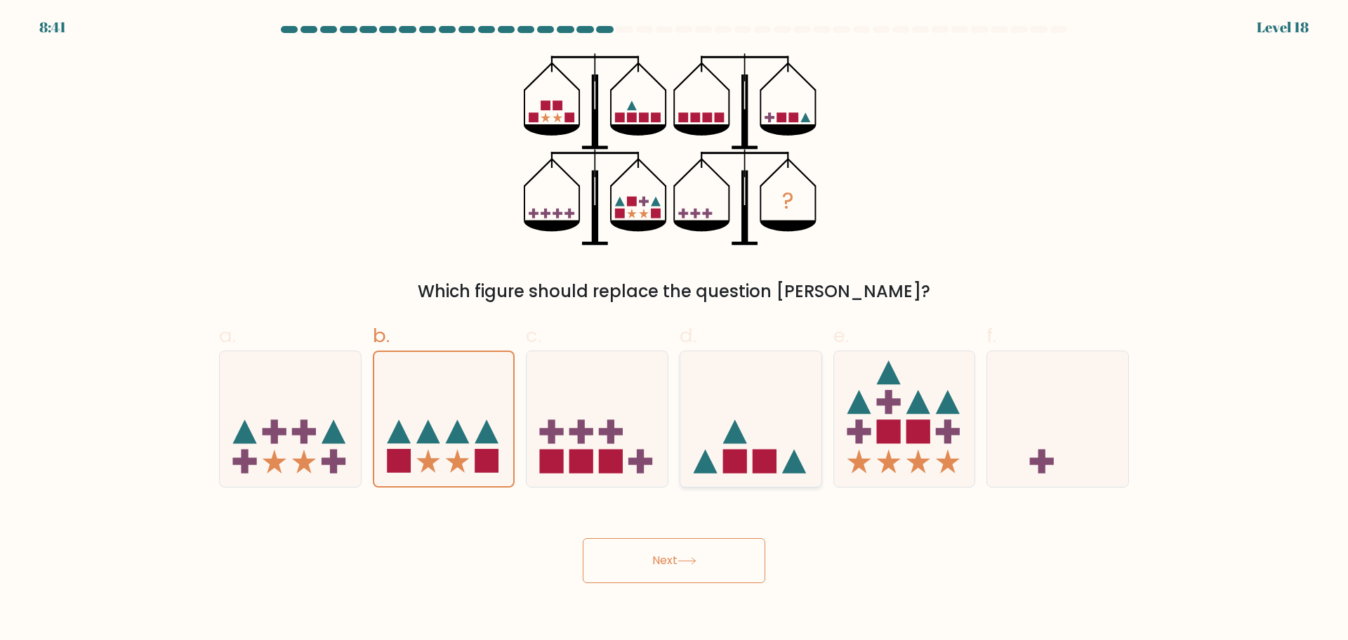
click at [675, 329] on input "d." at bounding box center [674, 324] width 1 height 9
radio input "true"
click at [383, 420] on icon at bounding box center [444, 418] width 141 height 117
click at [674, 329] on input "b." at bounding box center [674, 324] width 1 height 9
radio input "true"
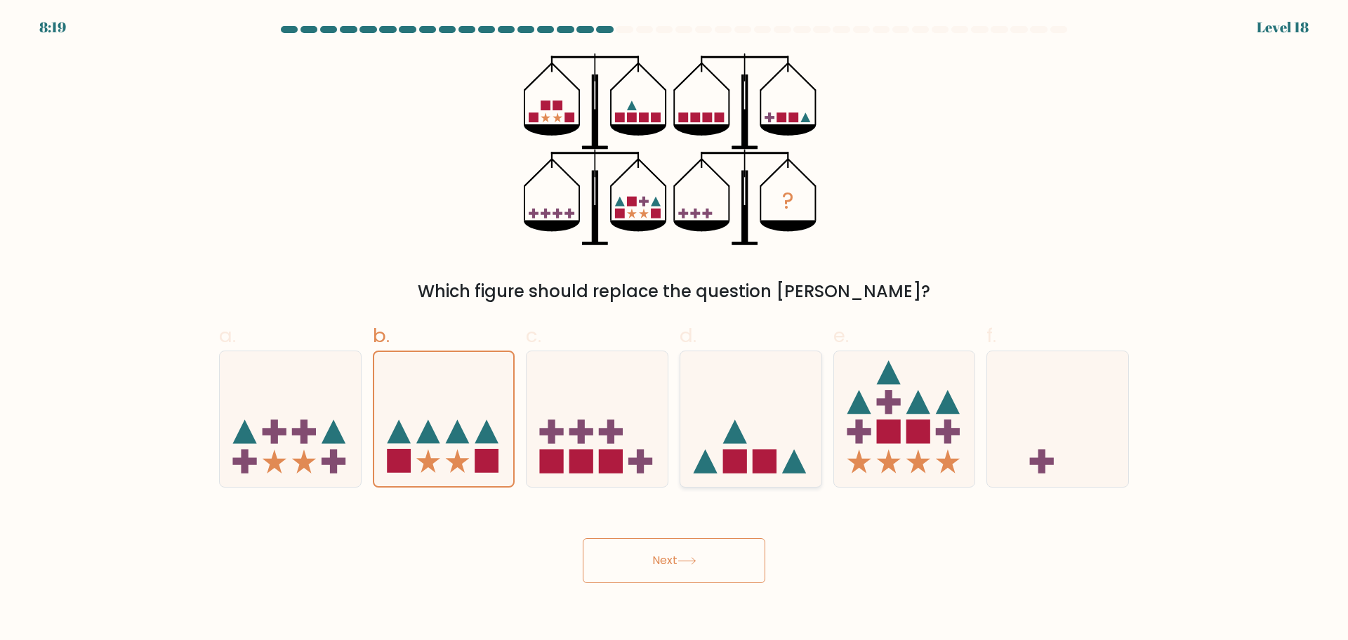
click at [772, 417] on icon at bounding box center [750, 418] width 141 height 117
click at [675, 329] on input "d." at bounding box center [674, 324] width 1 height 9
radio input "true"
click at [459, 464] on icon at bounding box center [458, 461] width 24 height 24
click at [674, 329] on input "b." at bounding box center [674, 324] width 1 height 9
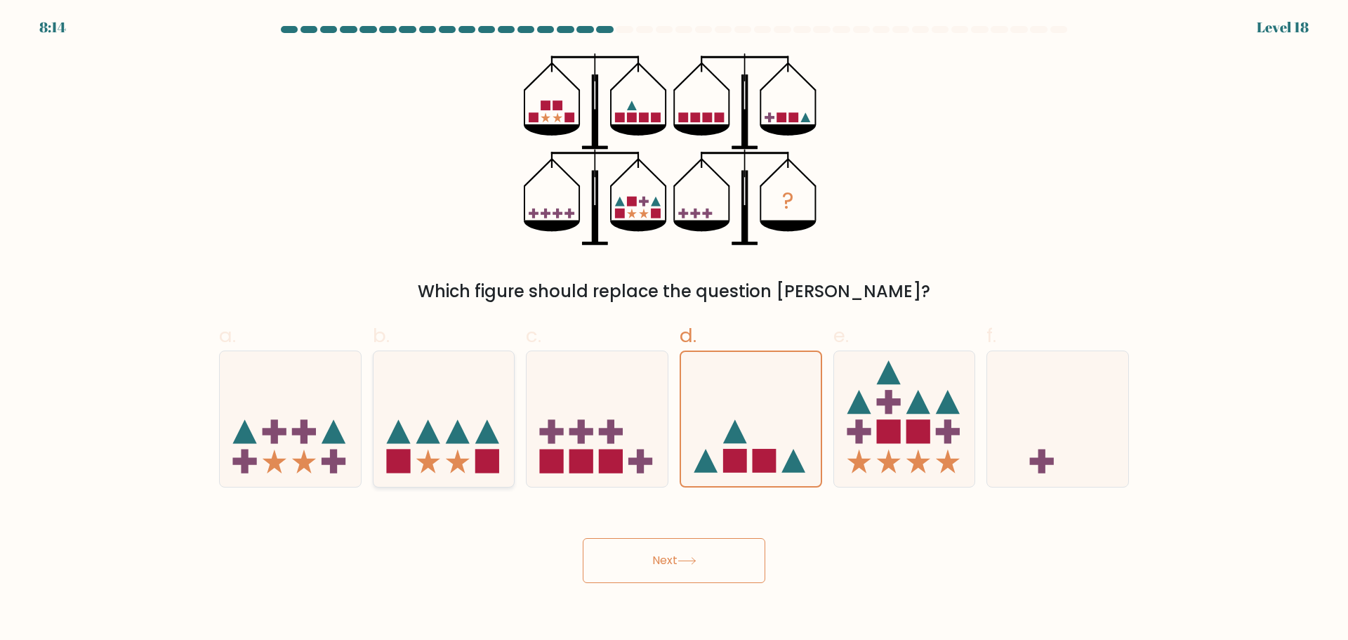
radio input "true"
click at [692, 460] on icon at bounding box center [750, 418] width 141 height 117
click at [675, 329] on input "d." at bounding box center [674, 324] width 1 height 9
radio input "true"
click at [423, 467] on icon at bounding box center [428, 461] width 24 height 24
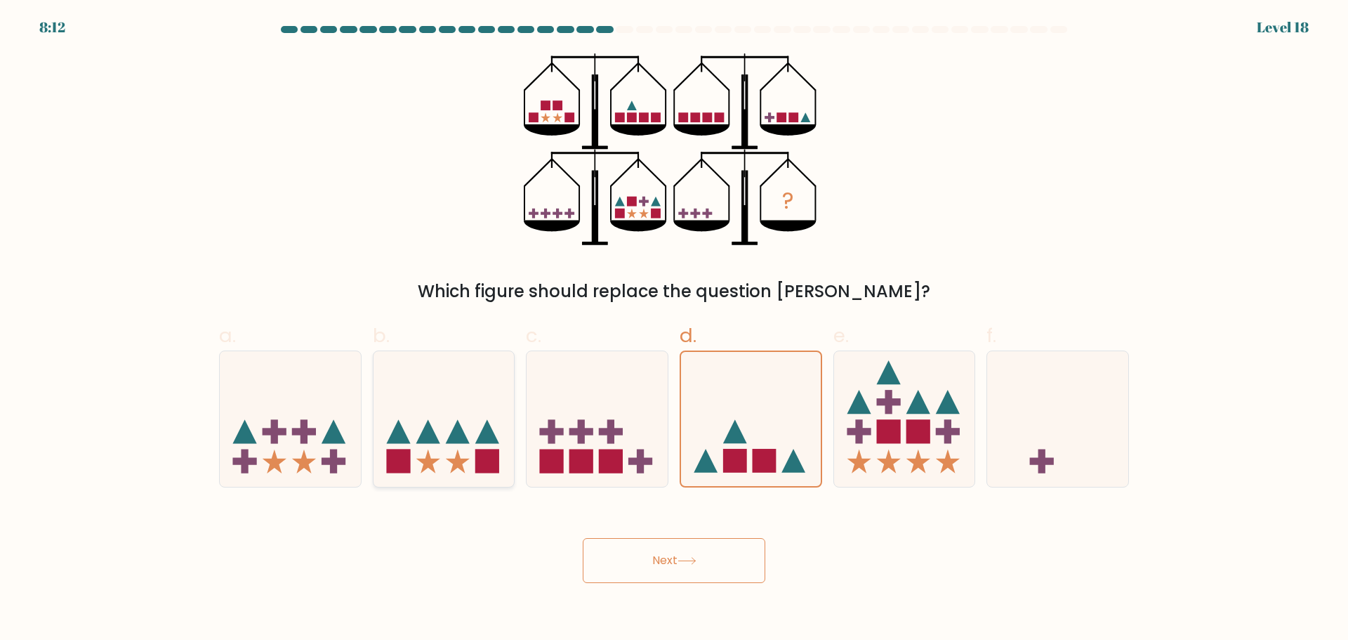
click at [674, 329] on input "b." at bounding box center [674, 324] width 1 height 9
radio input "true"
click at [775, 434] on icon at bounding box center [750, 418] width 141 height 117
click at [675, 329] on input "d." at bounding box center [674, 324] width 1 height 9
radio input "true"
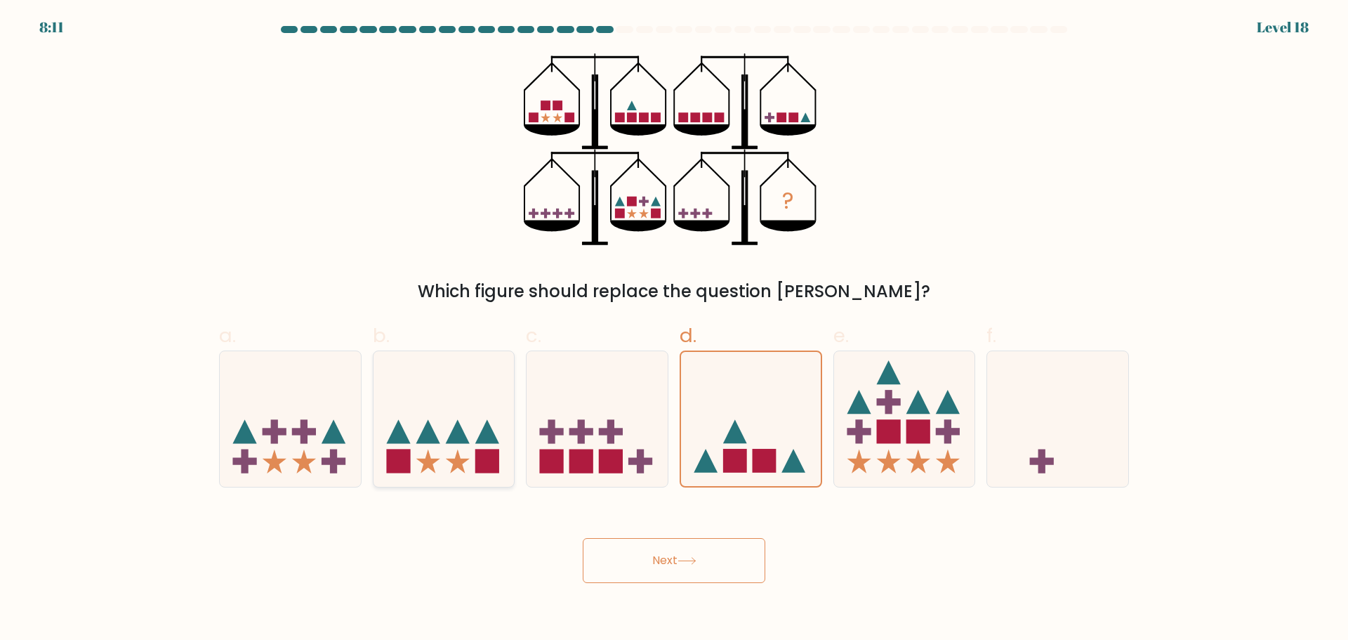
click at [482, 443] on icon at bounding box center [487, 431] width 24 height 24
click at [674, 329] on input "b." at bounding box center [674, 324] width 1 height 9
radio input "true"
click at [753, 416] on icon at bounding box center [750, 418] width 141 height 117
click at [675, 329] on input "d." at bounding box center [674, 324] width 1 height 9
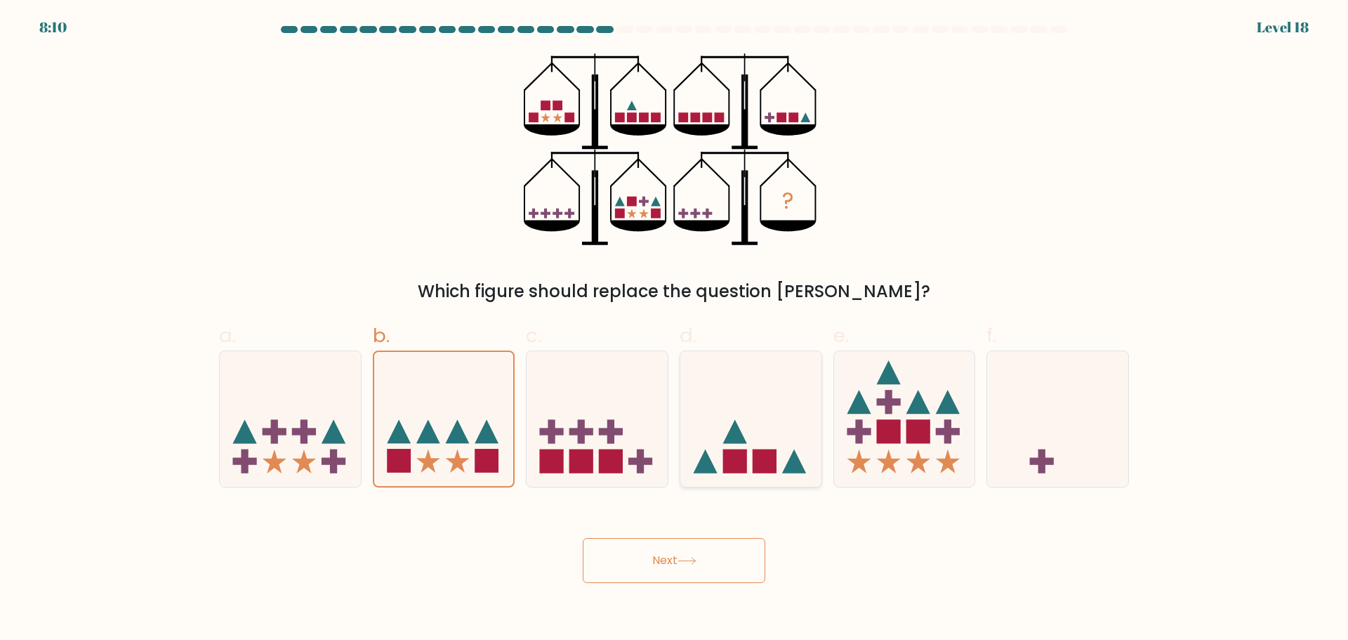
radio input "true"
click at [471, 422] on icon at bounding box center [444, 418] width 141 height 117
click at [674, 329] on input "b." at bounding box center [674, 324] width 1 height 9
radio input "true"
click at [671, 558] on button "Next" at bounding box center [674, 560] width 183 height 45
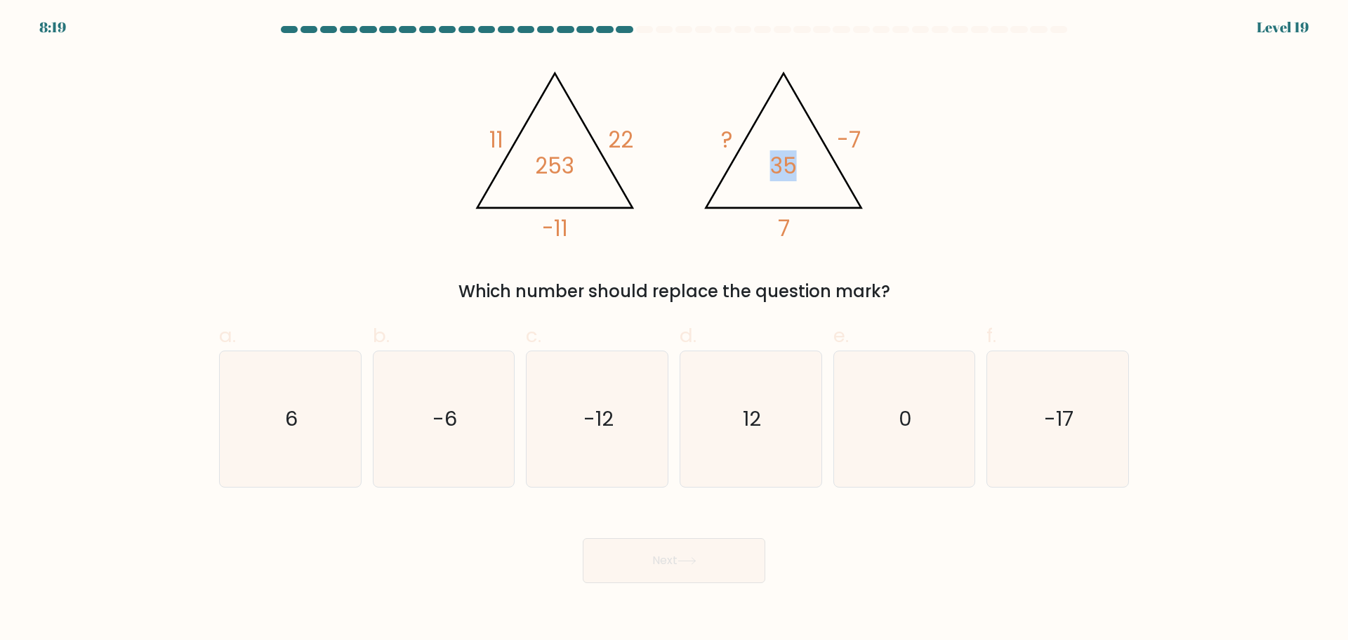
drag, startPoint x: 766, startPoint y: 171, endPoint x: 819, endPoint y: 159, distance: 54.5
click at [815, 159] on icon "@import url('[URL][DOMAIN_NAME]); 11 22 -11 253 @import url('[URL][DOMAIN_NAME]…" at bounding box center [673, 149] width 421 height 192
click at [819, 159] on icon "@import url('[URL][DOMAIN_NAME]); 11 22 -11 253 @import url('[URL][DOMAIN_NAME]…" at bounding box center [673, 149] width 421 height 192
click at [490, 430] on icon "-6" at bounding box center [444, 419] width 136 height 136
click at [674, 329] on input "b. -6" at bounding box center [674, 324] width 1 height 9
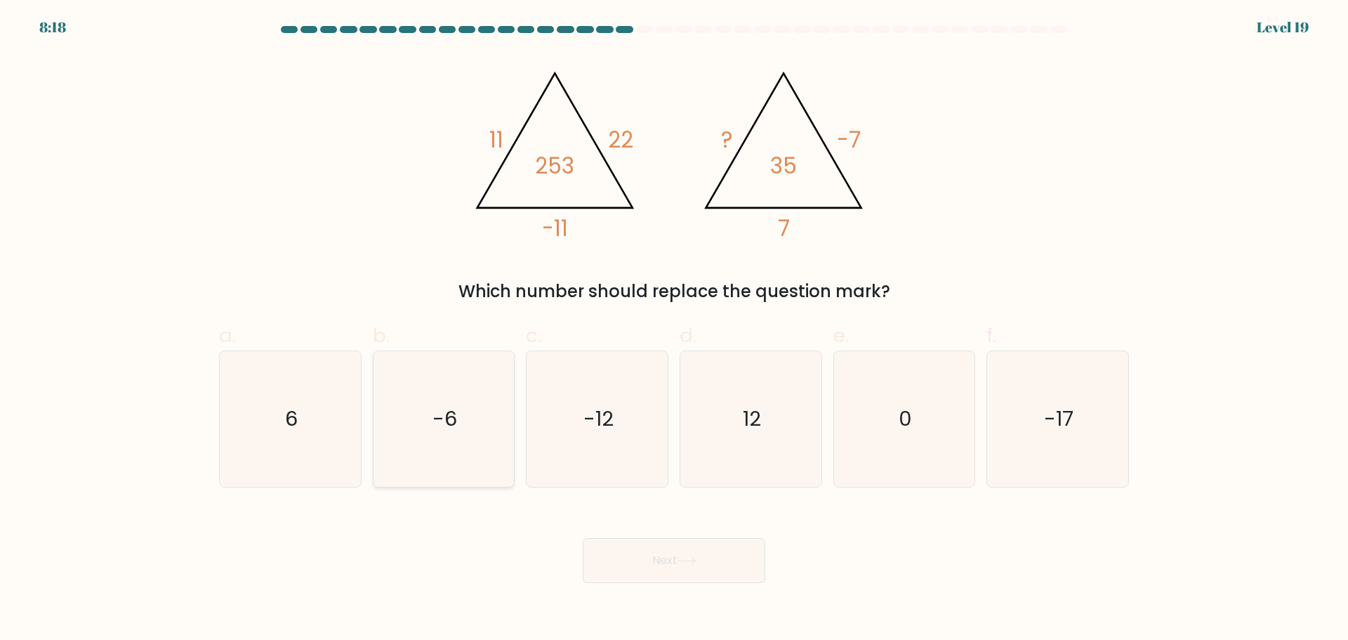
radio input "true"
click at [652, 548] on button "Next" at bounding box center [674, 560] width 183 height 45
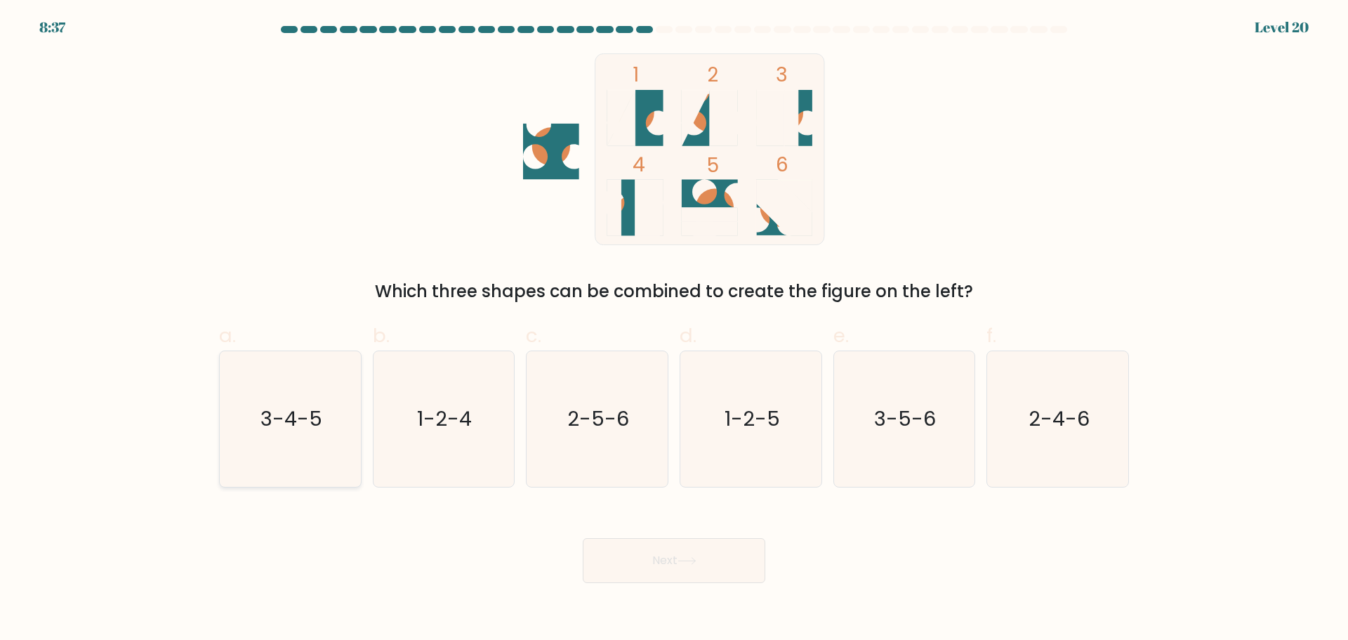
click at [293, 436] on icon "3-4-5" at bounding box center [291, 419] width 136 height 136
click at [674, 329] on input "a. 3-4-5" at bounding box center [674, 324] width 1 height 9
radio input "true"
click at [630, 548] on button "Next" at bounding box center [674, 560] width 183 height 45
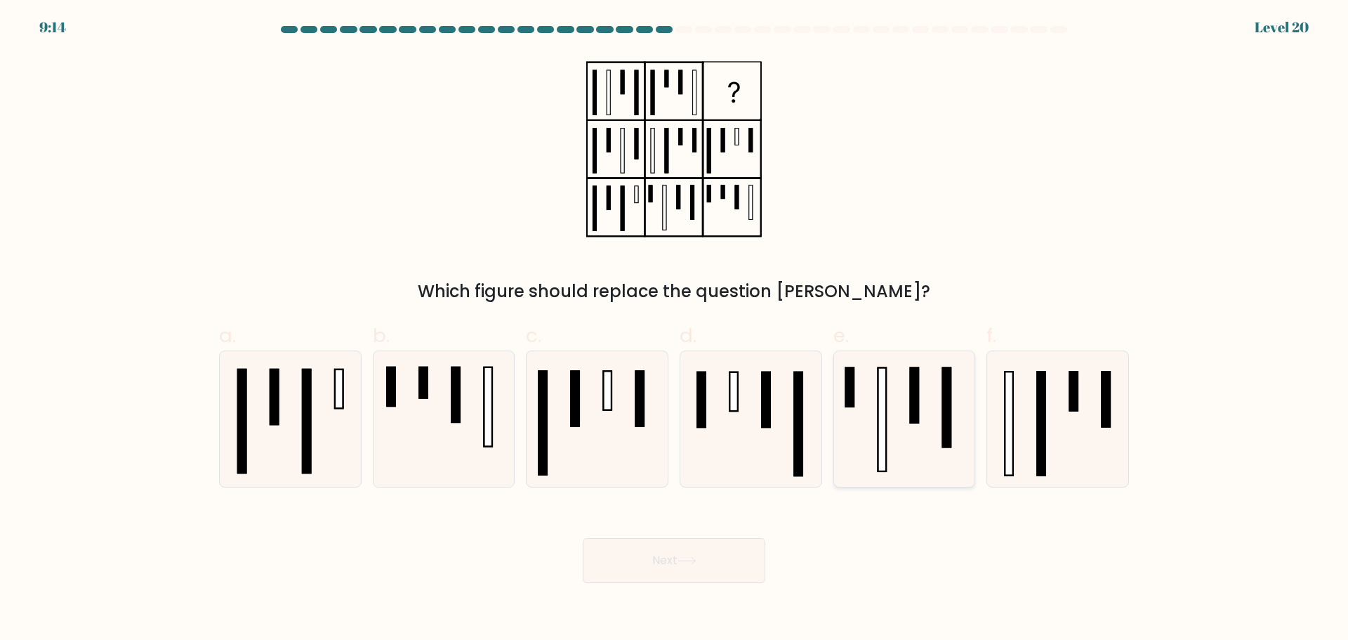
click at [875, 432] on icon at bounding box center [904, 419] width 136 height 136
click at [675, 329] on input "e." at bounding box center [674, 324] width 1 height 9
radio input "true"
click at [769, 466] on icon at bounding box center [751, 419] width 136 height 136
click at [675, 329] on input "d." at bounding box center [674, 324] width 1 height 9
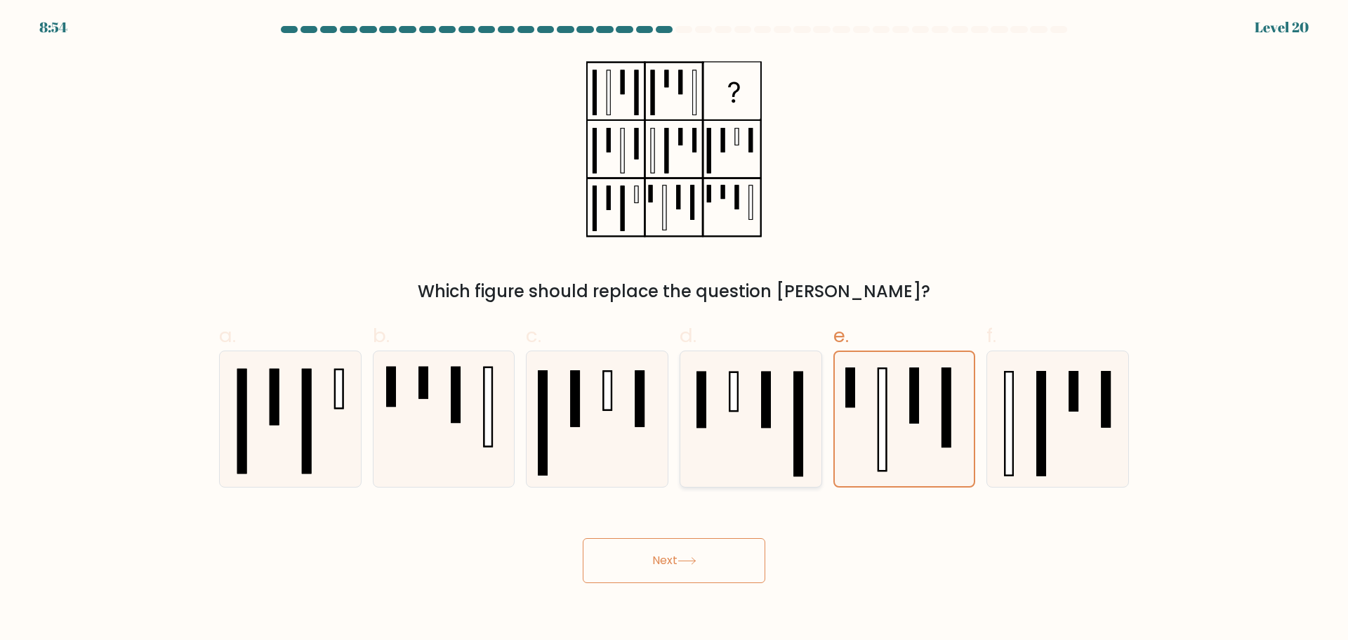
radio input "true"
click at [719, 560] on button "Next" at bounding box center [674, 560] width 183 height 45
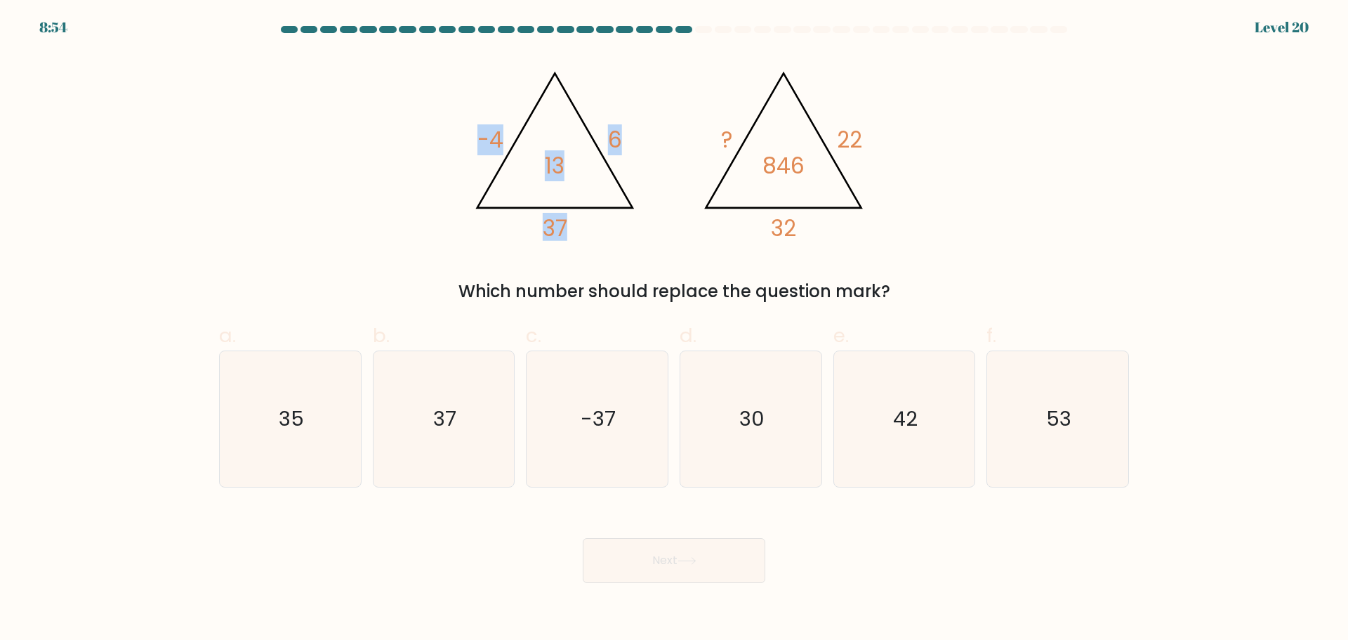
drag, startPoint x: 466, startPoint y: 130, endPoint x: 602, endPoint y: 140, distance: 137.3
click at [593, 140] on icon "@import url('[URL][DOMAIN_NAME]); -4 6 37 13 @import url('[URL][DOMAIN_NAME]); …" at bounding box center [673, 149] width 421 height 192
click at [603, 140] on icon "@import url('[URL][DOMAIN_NAME]); -4 6 37 13 @import url('[URL][DOMAIN_NAME]); …" at bounding box center [673, 149] width 421 height 192
drag, startPoint x: 772, startPoint y: 228, endPoint x: 801, endPoint y: 230, distance: 29.5
click at [801, 230] on icon "@import url('[URL][DOMAIN_NAME]); -4 6 37 13 @import url('[URL][DOMAIN_NAME]); …" at bounding box center [673, 149] width 421 height 192
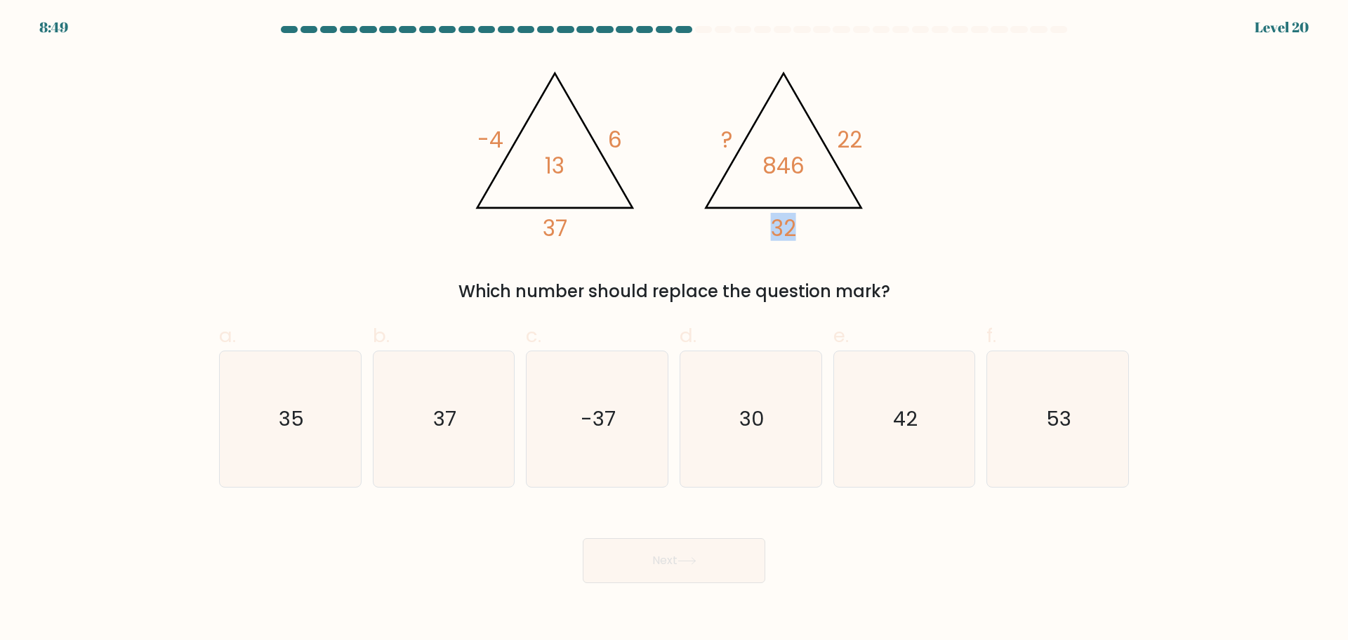
click at [801, 230] on icon "@import url('[URL][DOMAIN_NAME]); -4 6 37 13 @import url('[URL][DOMAIN_NAME]); …" at bounding box center [673, 149] width 421 height 192
drag, startPoint x: 760, startPoint y: 164, endPoint x: 820, endPoint y: 175, distance: 61.4
click at [820, 175] on icon "@import url('[URL][DOMAIN_NAME]); -4 6 37 13 @import url('[URL][DOMAIN_NAME]); …" at bounding box center [673, 149] width 421 height 192
drag, startPoint x: 763, startPoint y: 167, endPoint x: 813, endPoint y: 165, distance: 49.9
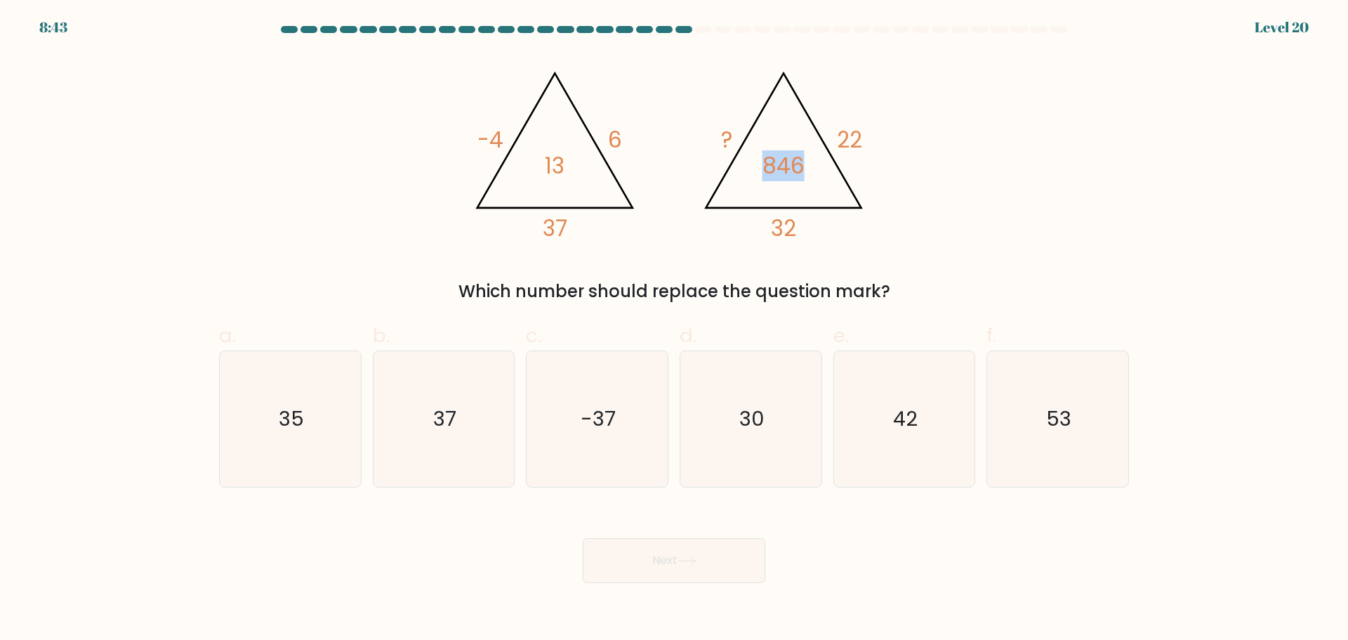
click at [813, 165] on icon "@import url('[URL][DOMAIN_NAME]); -4 6 37 13 @import url('[URL][DOMAIN_NAME]); …" at bounding box center [673, 149] width 421 height 192
drag, startPoint x: 749, startPoint y: 159, endPoint x: 829, endPoint y: 159, distance: 80.7
click at [829, 159] on icon "@import url('[URL][DOMAIN_NAME]); -4 6 37 13 @import url('[URL][DOMAIN_NAME]); …" at bounding box center [673, 149] width 421 height 192
click at [804, 159] on tspan "846" at bounding box center [784, 166] width 42 height 31
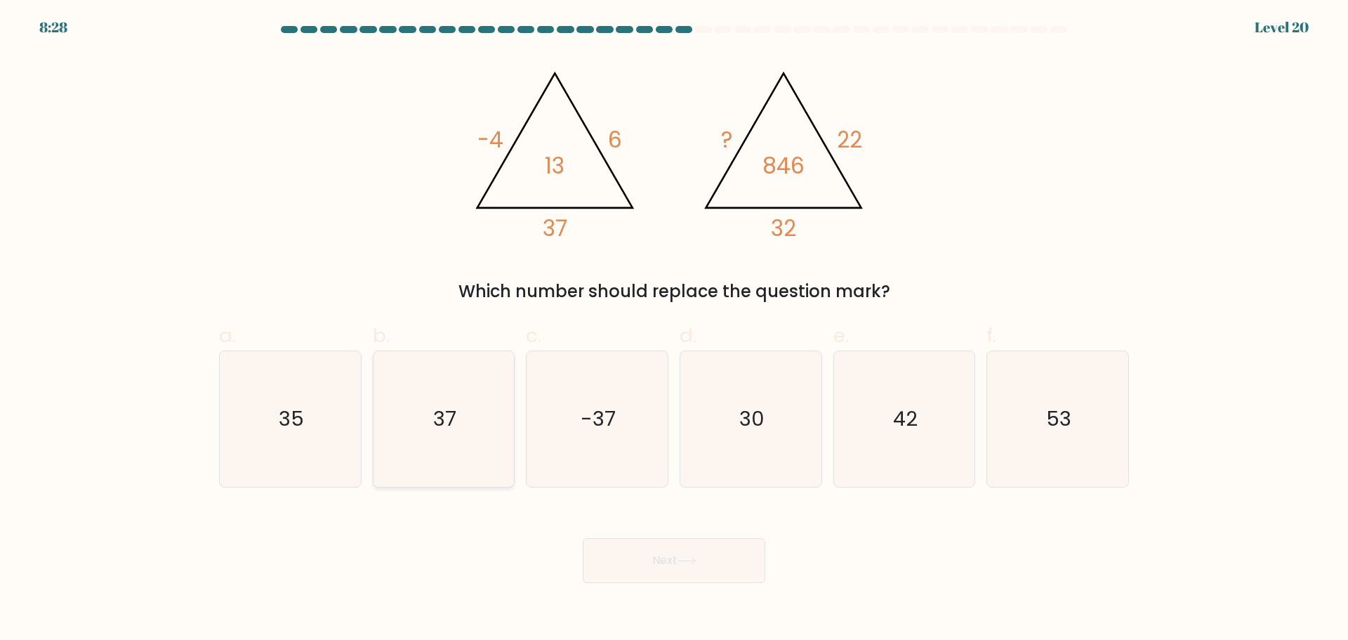
click at [476, 426] on icon "37" at bounding box center [444, 419] width 136 height 136
click at [674, 329] on input "b. 37" at bounding box center [674, 324] width 1 height 9
radio input "true"
click at [633, 555] on button "Next" at bounding box center [674, 560] width 183 height 45
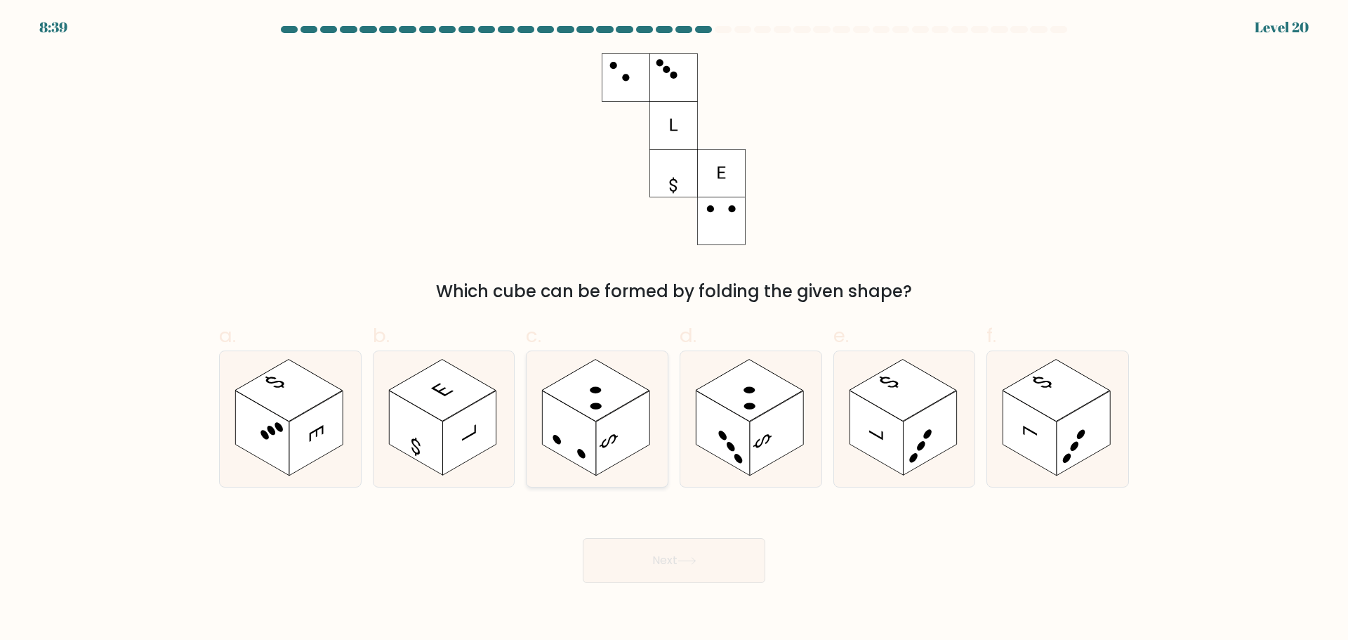
click at [642, 454] on icon at bounding box center [597, 419] width 141 height 136
click at [674, 329] on input "c." at bounding box center [674, 324] width 1 height 9
radio input "true"
click at [633, 560] on button "Next" at bounding box center [674, 560] width 183 height 45
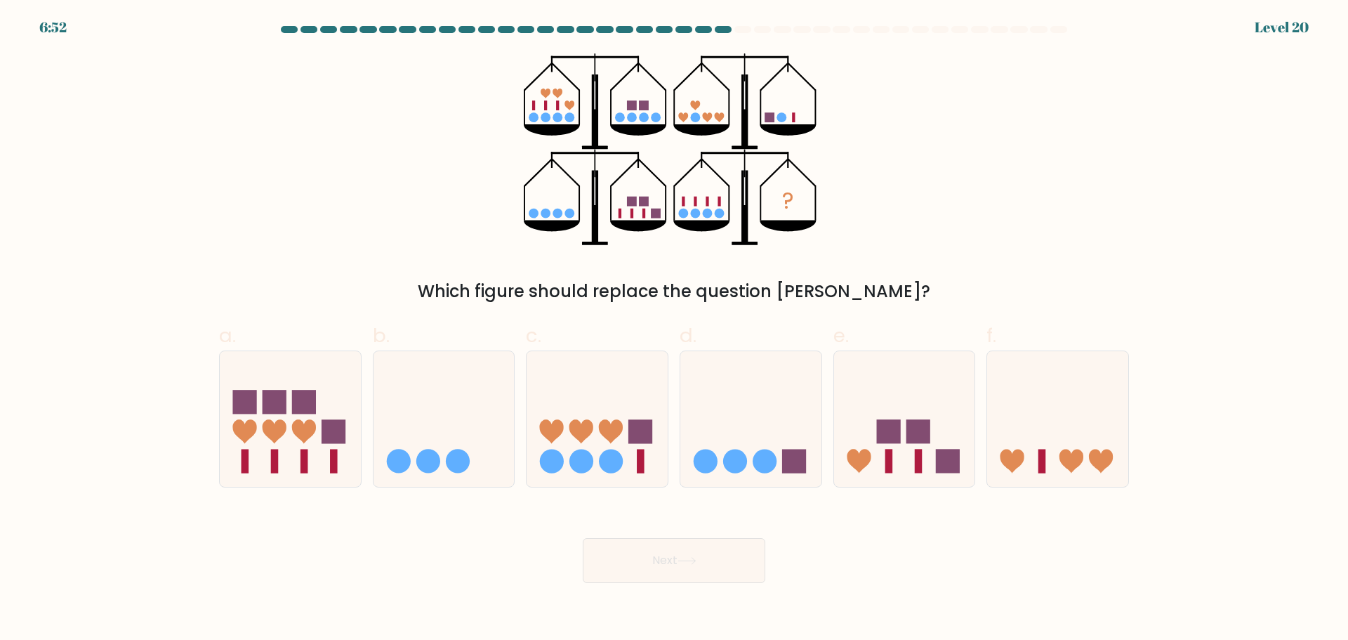
drag, startPoint x: 690, startPoint y: 201, endPoint x: 703, endPoint y: 202, distance: 13.4
click at [703, 202] on icon "?" at bounding box center [674, 149] width 300 height 192
click at [619, 450] on icon at bounding box center [597, 418] width 141 height 117
click at [674, 329] on input "c." at bounding box center [674, 324] width 1 height 9
radio input "true"
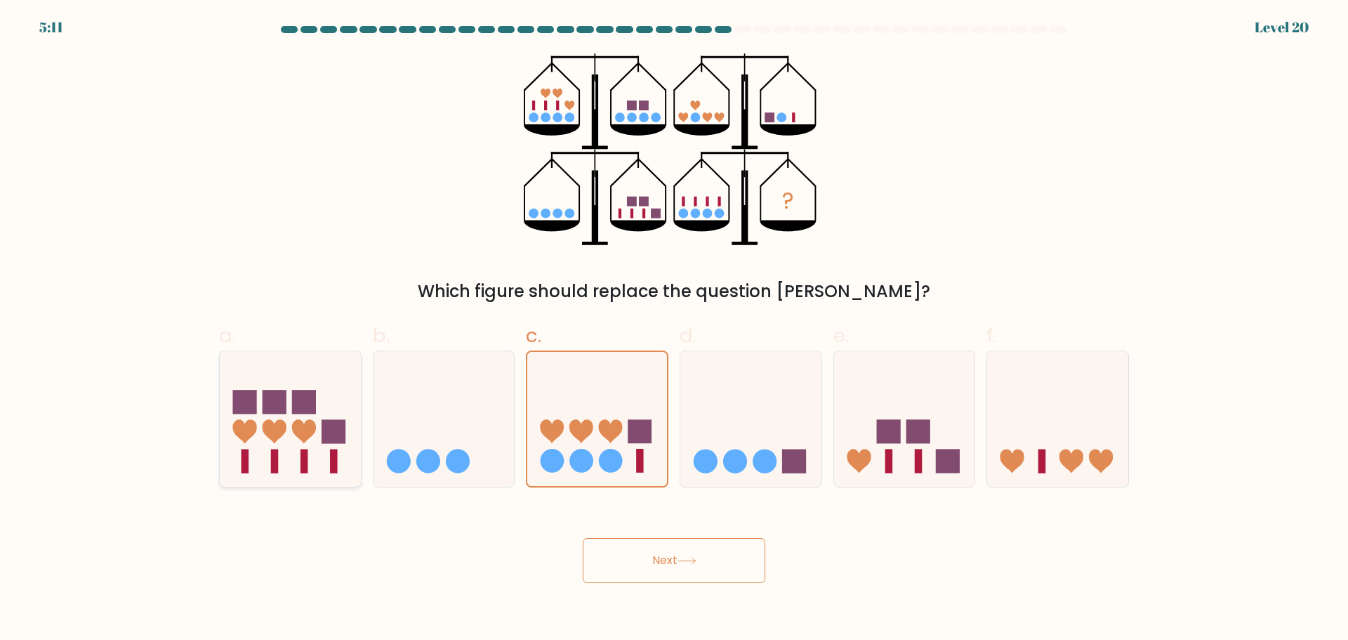
click at [281, 461] on icon at bounding box center [290, 418] width 141 height 117
click at [674, 329] on input "a." at bounding box center [674, 324] width 1 height 9
radio input "true"
click at [619, 556] on button "Next" at bounding box center [674, 560] width 183 height 45
